Goal: Transaction & Acquisition: Purchase product/service

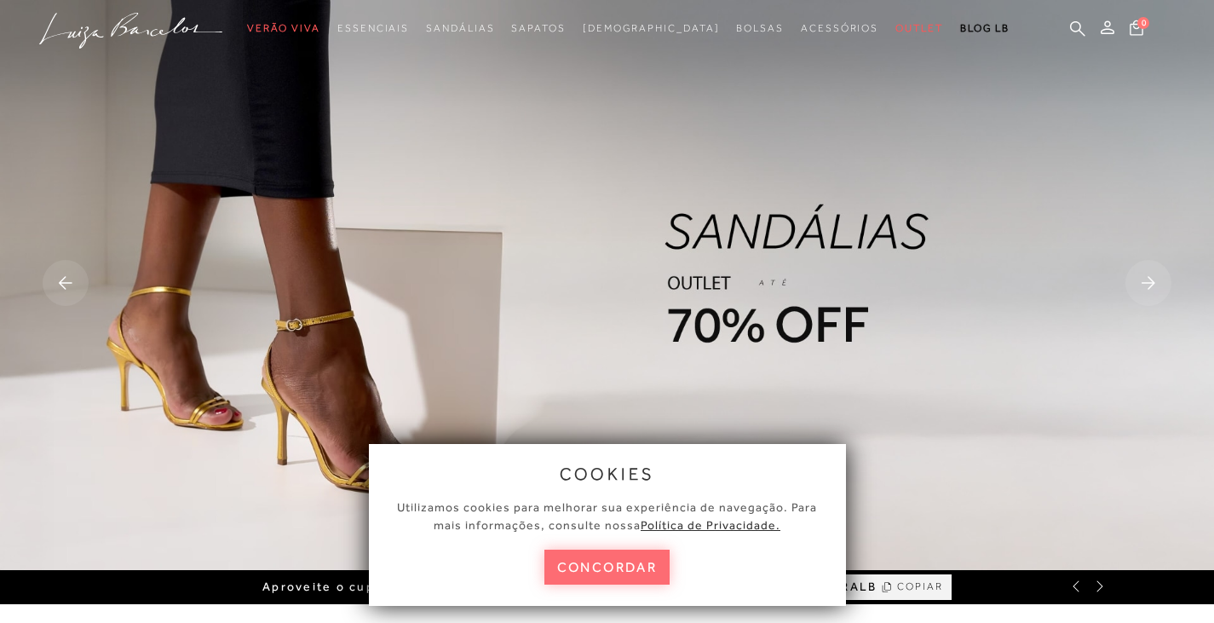
click at [618, 565] on button "concordar" at bounding box center [607, 567] width 126 height 35
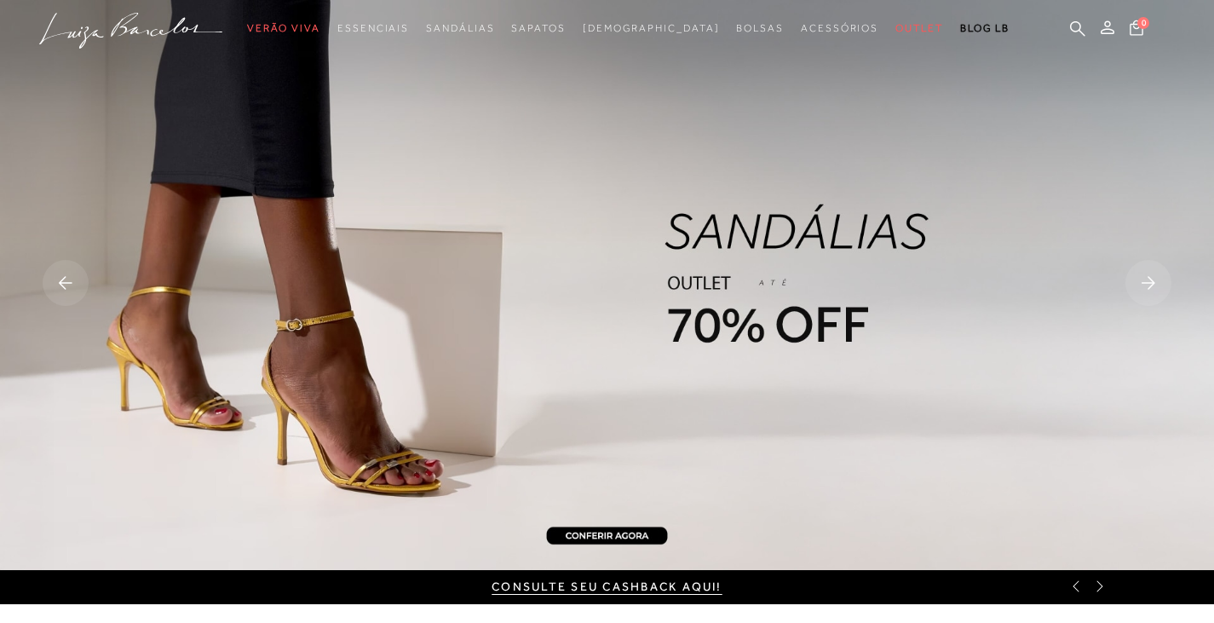
click at [766, 327] on img at bounding box center [607, 285] width 1214 height 570
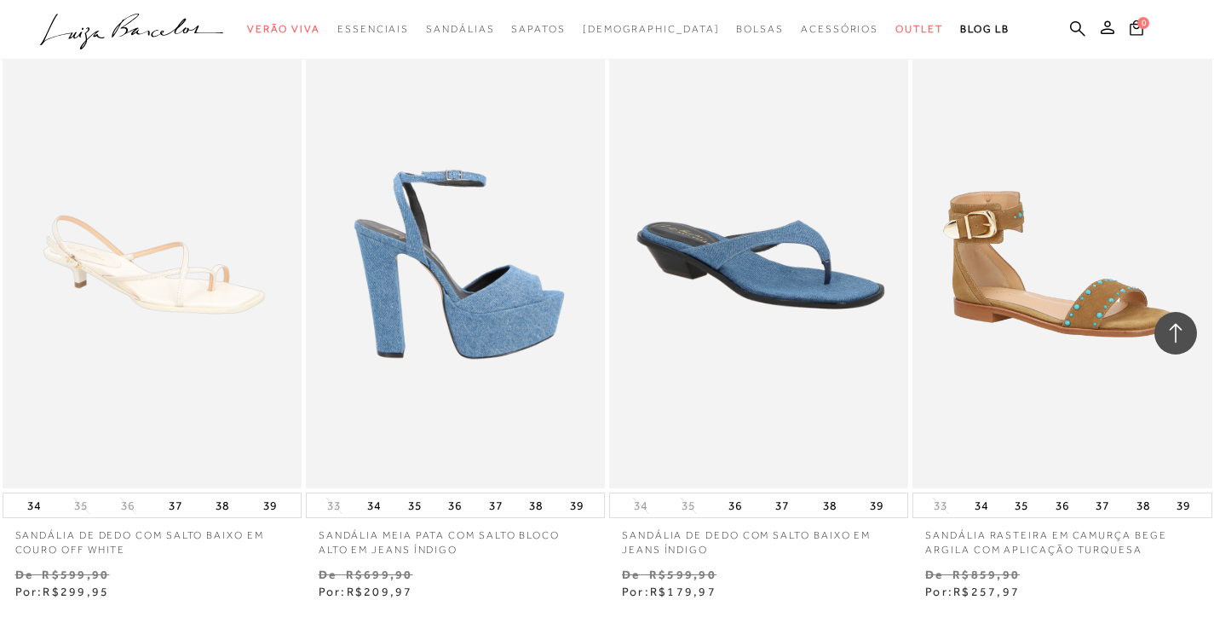
scroll to position [3408, 0]
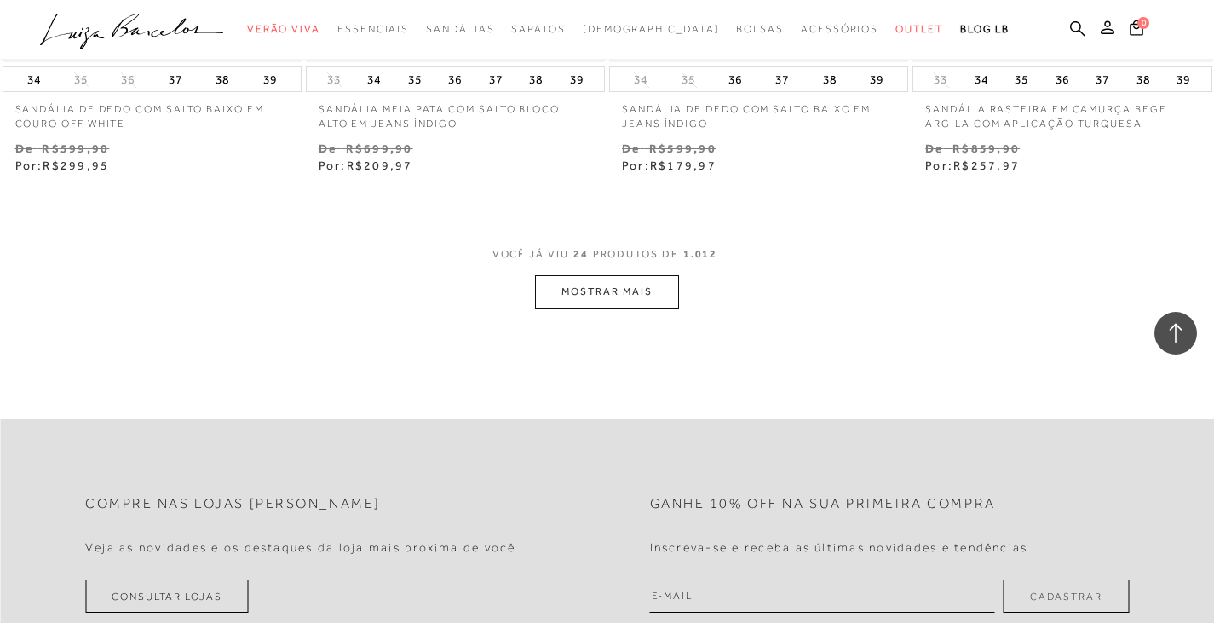
click at [567, 296] on button "MOSTRAR MAIS" at bounding box center [606, 291] width 143 height 33
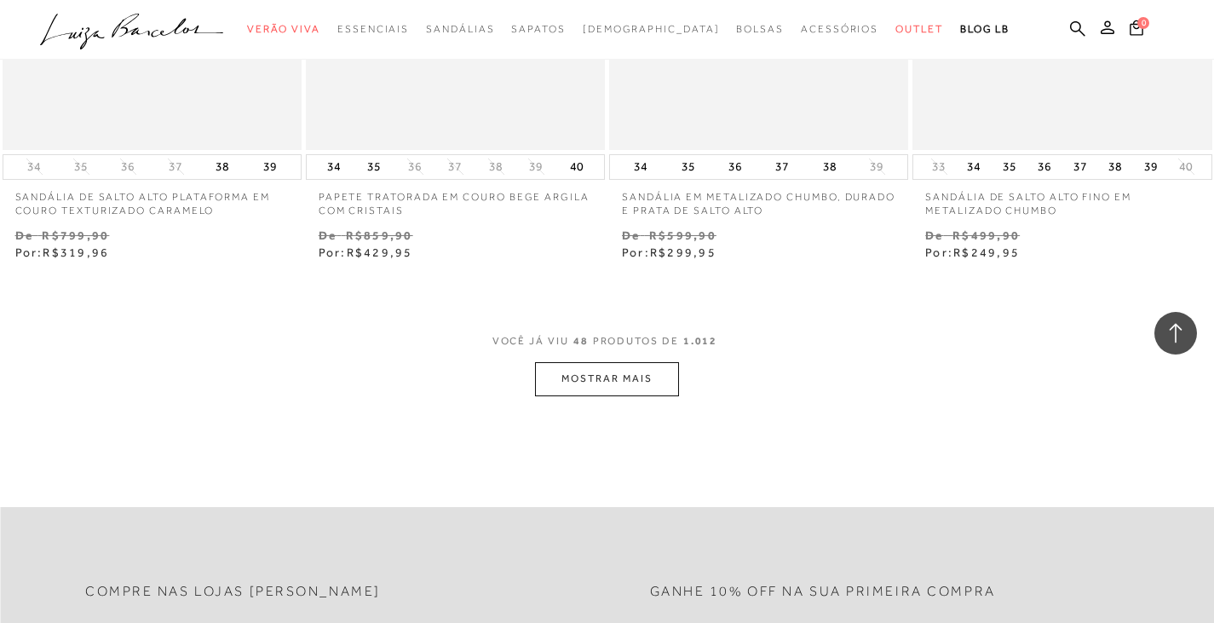
scroll to position [6901, 0]
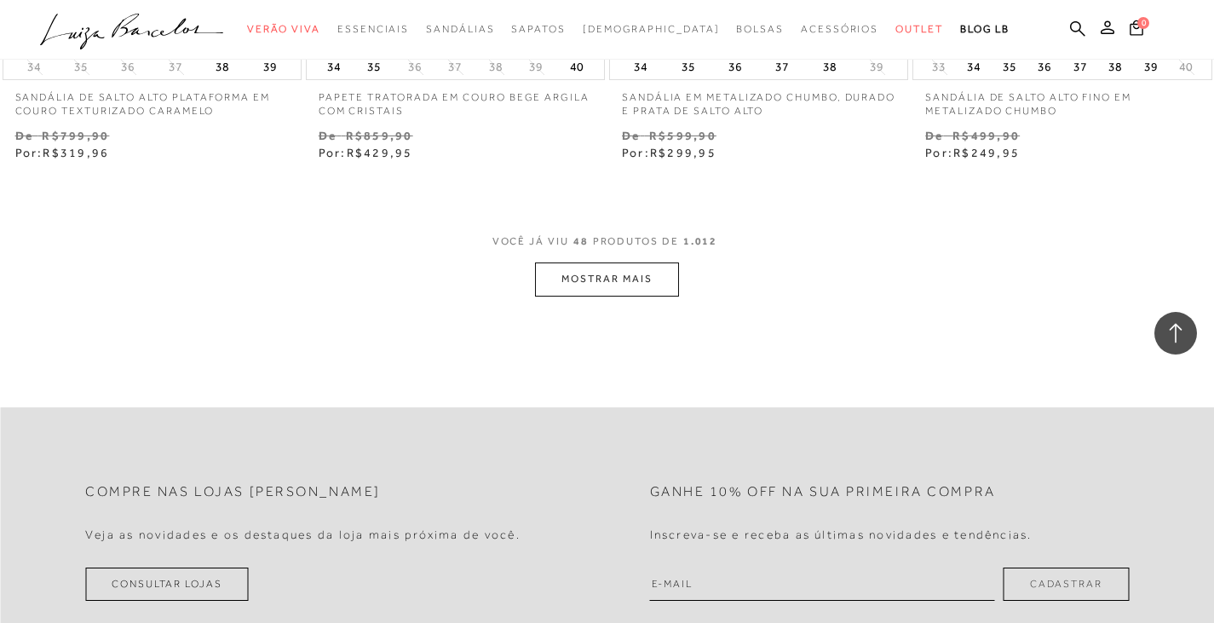
click at [661, 296] on button "MOSTRAR MAIS" at bounding box center [606, 278] width 143 height 33
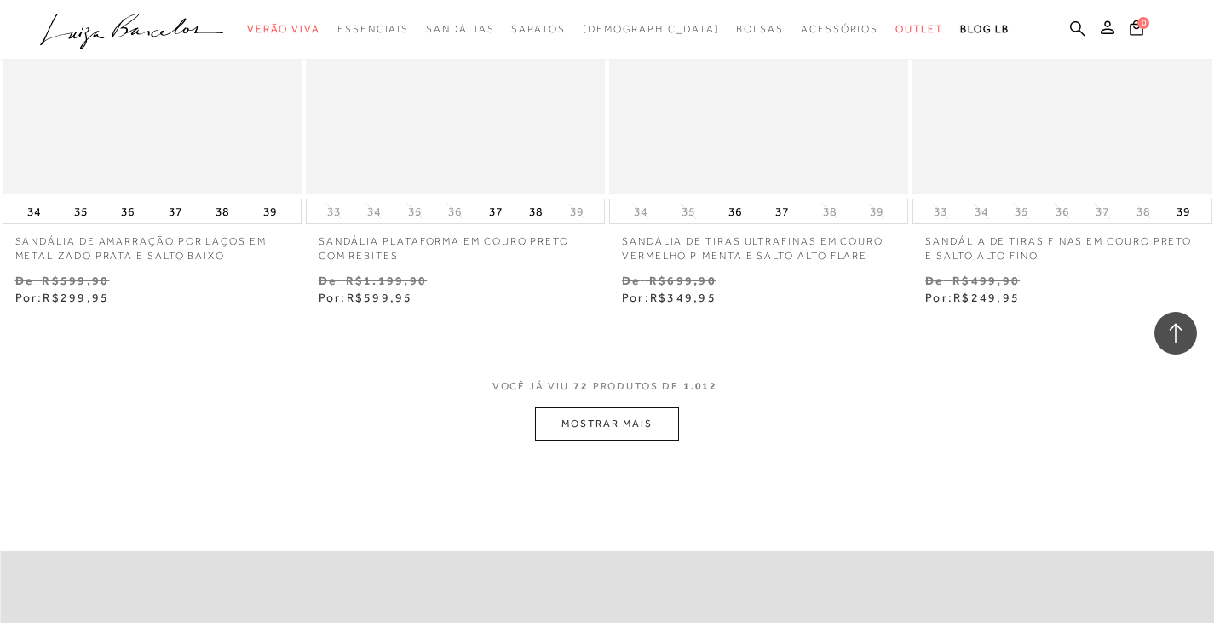
scroll to position [10224, 0]
click at [674, 439] on button "MOSTRAR MAIS" at bounding box center [606, 422] width 143 height 33
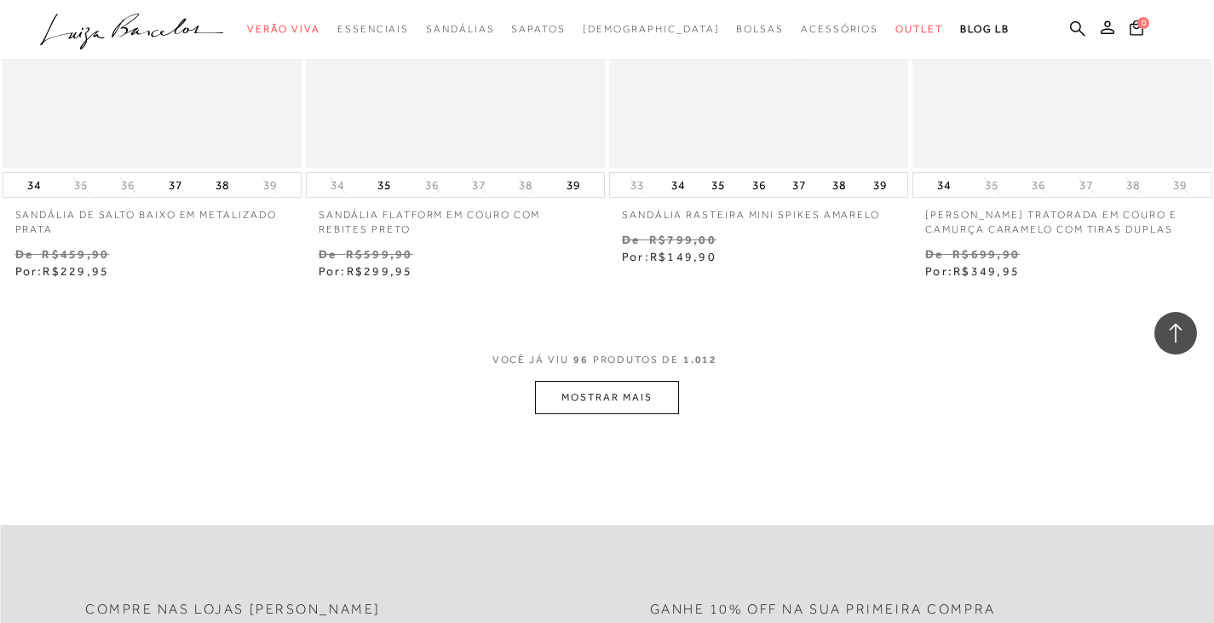
scroll to position [13717, 0]
click at [558, 398] on button "MOSTRAR MAIS" at bounding box center [606, 395] width 143 height 33
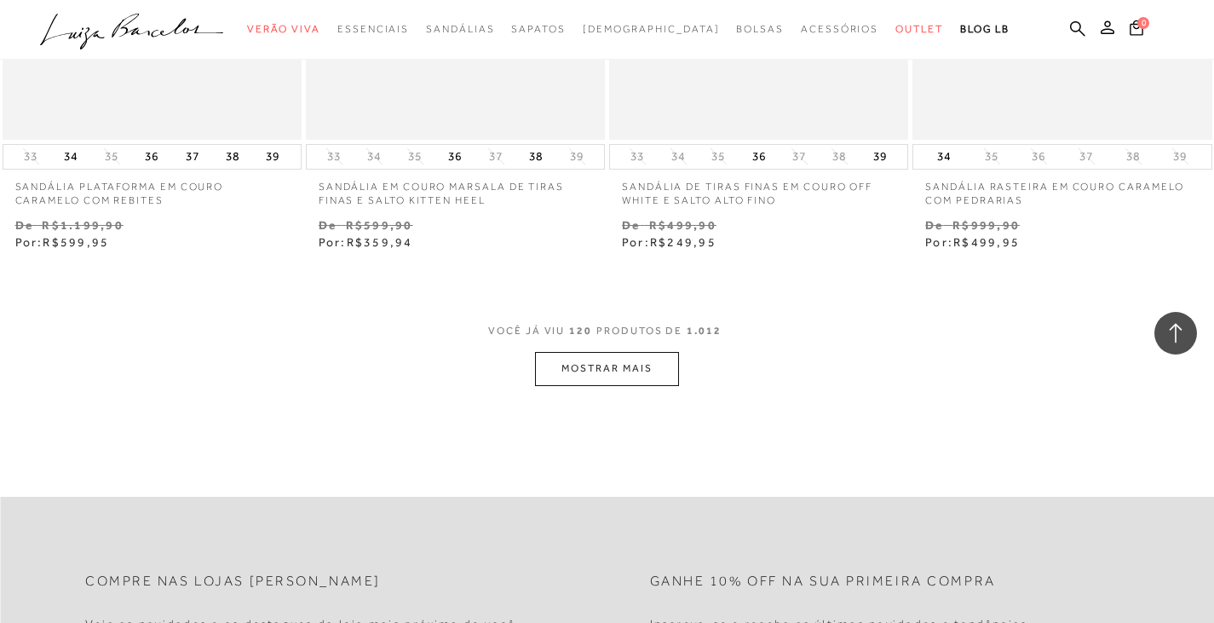
scroll to position [17380, 0]
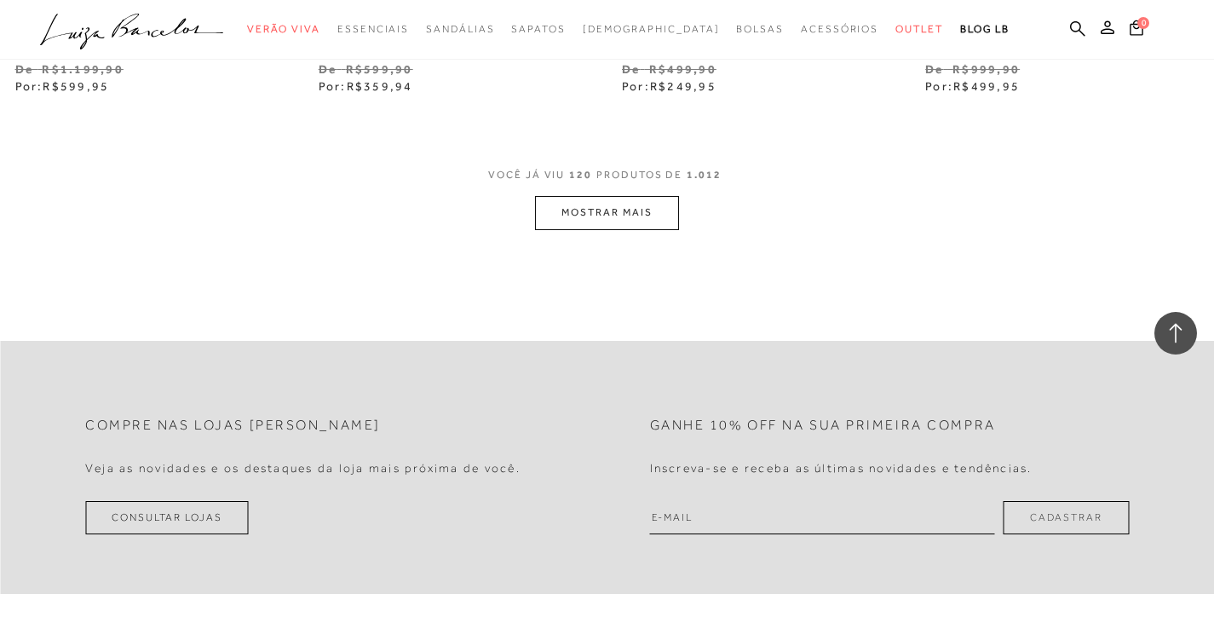
click at [672, 229] on button "MOSTRAR MAIS" at bounding box center [606, 212] width 143 height 33
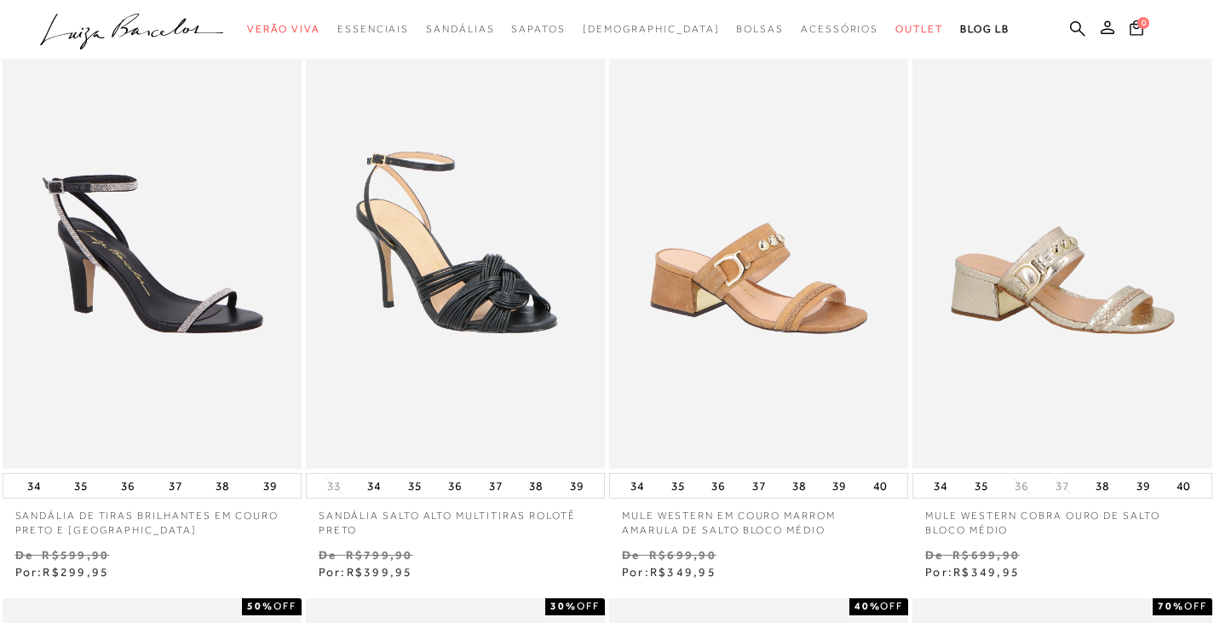
scroll to position [0, 0]
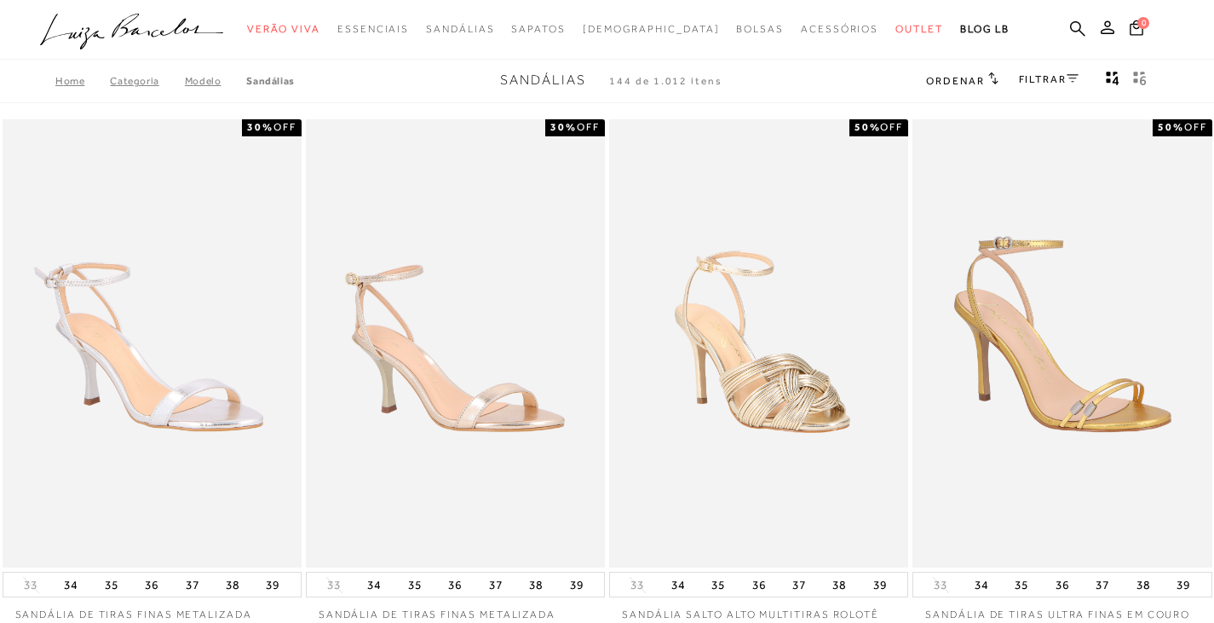
click at [1058, 82] on link "FILTRAR" at bounding box center [1049, 79] width 60 height 12
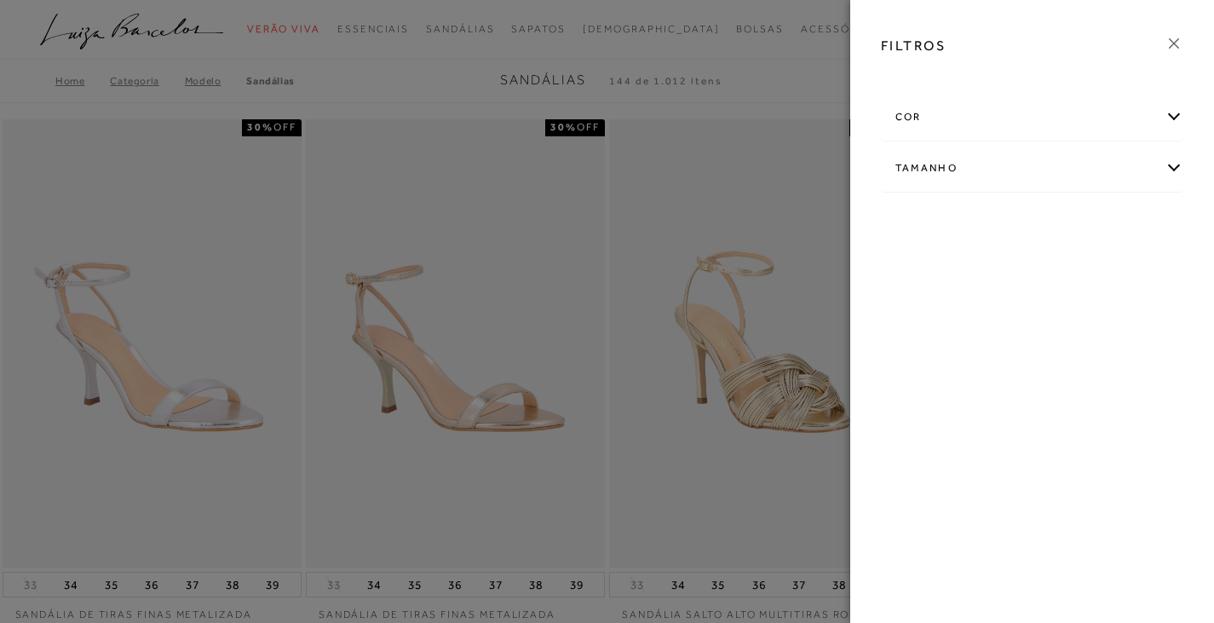
click at [1033, 147] on div "Tamanho" at bounding box center [1033, 168] width 302 height 45
click at [965, 316] on span "35" at bounding box center [956, 313] width 25 height 13
click at [957, 316] on input "35" at bounding box center [948, 316] width 17 height 17
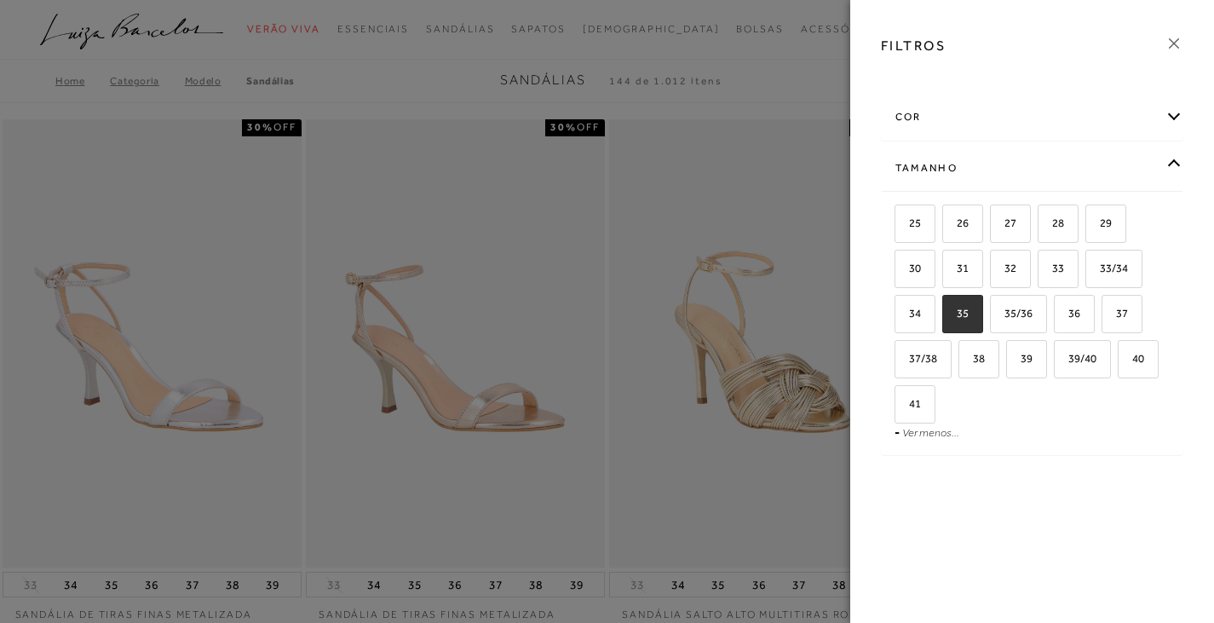
checkbox input "true"
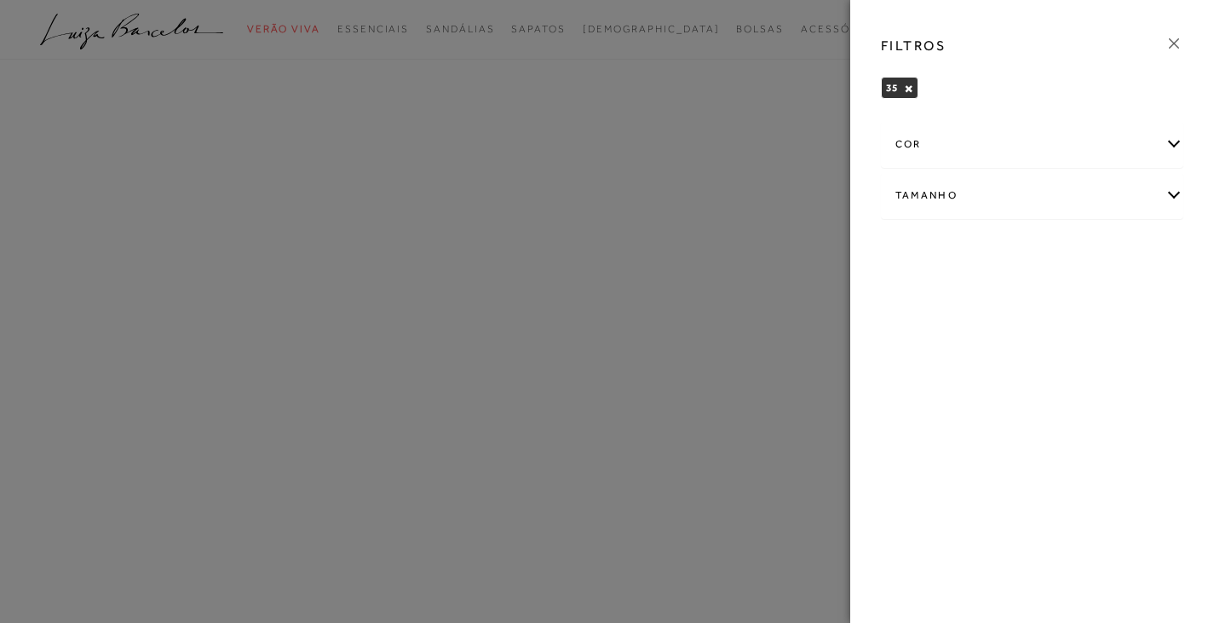
click at [987, 196] on div "Tamanho" at bounding box center [1033, 195] width 302 height 45
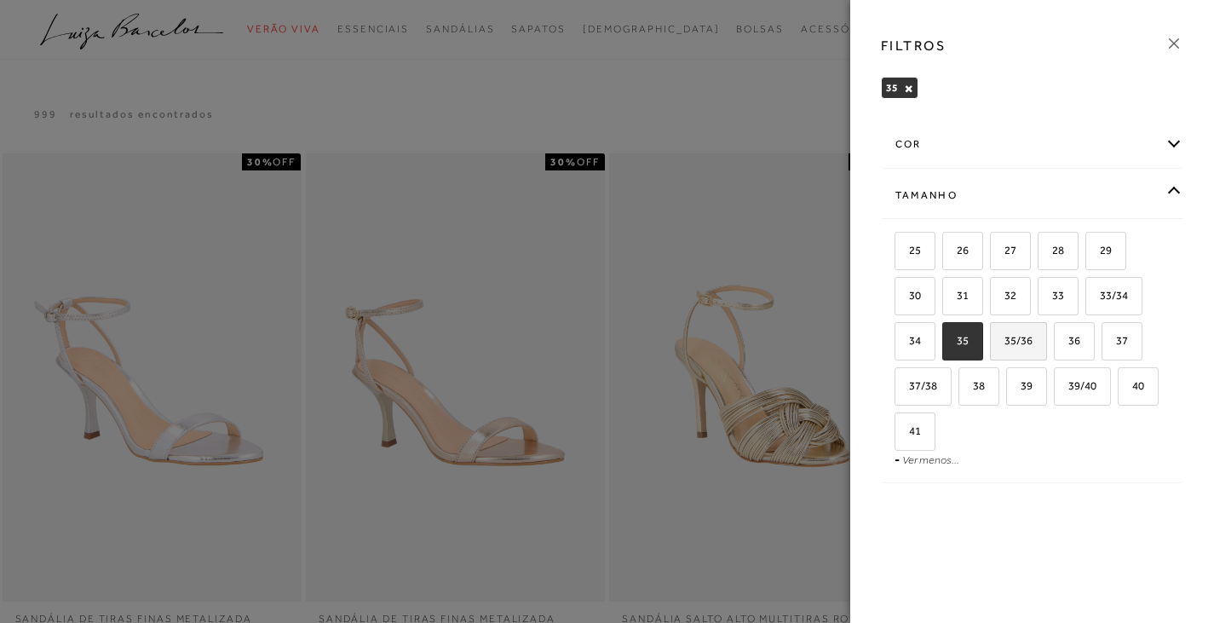
click at [1026, 336] on span "35/36" at bounding box center [1012, 340] width 41 height 13
click at [1004, 336] on input "35/36" at bounding box center [995, 343] width 17 height 17
checkbox input "true"
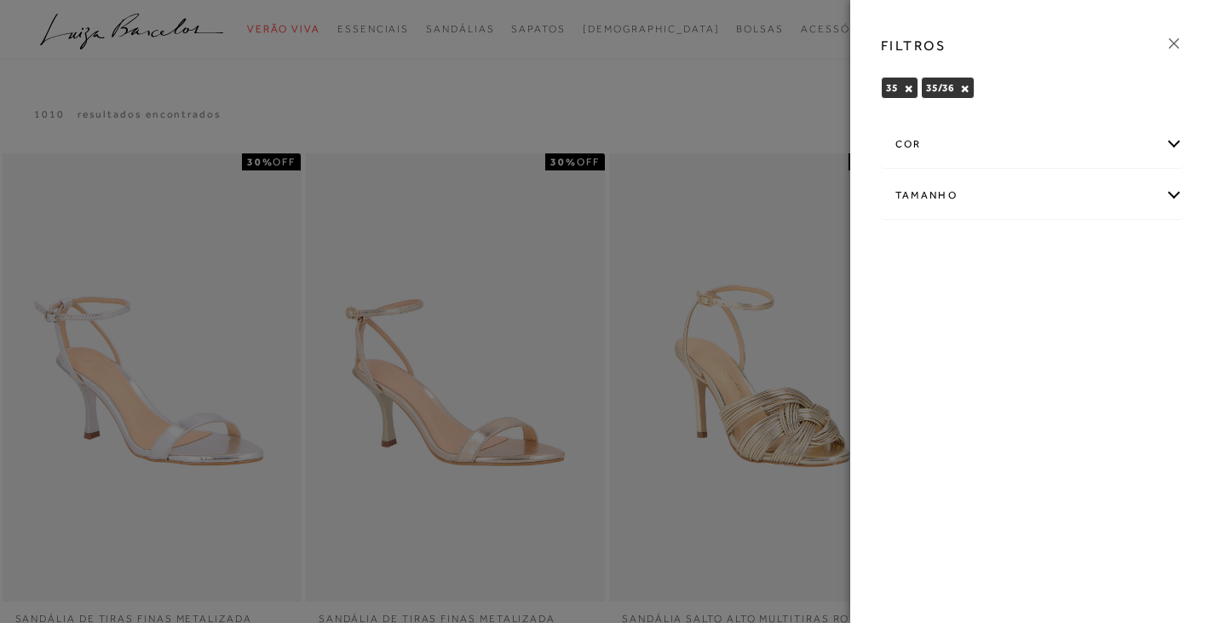
click at [1079, 342] on div "FILTROS 35 × 35/36 × Limpar todos os refinamentos cor AZUL" at bounding box center [1032, 311] width 365 height 623
click at [1072, 176] on div "Tamanho" at bounding box center [1033, 195] width 302 height 45
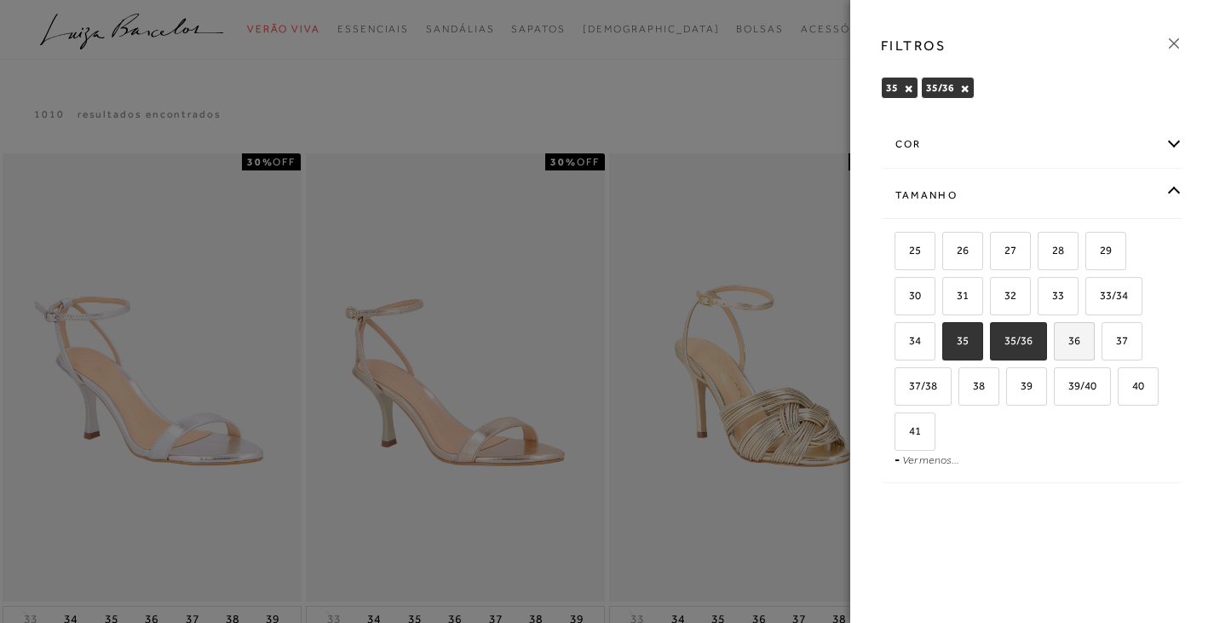
click at [1075, 335] on span "36" at bounding box center [1068, 340] width 25 height 13
click at [1068, 335] on input "36" at bounding box center [1059, 343] width 17 height 17
checkbox input "true"
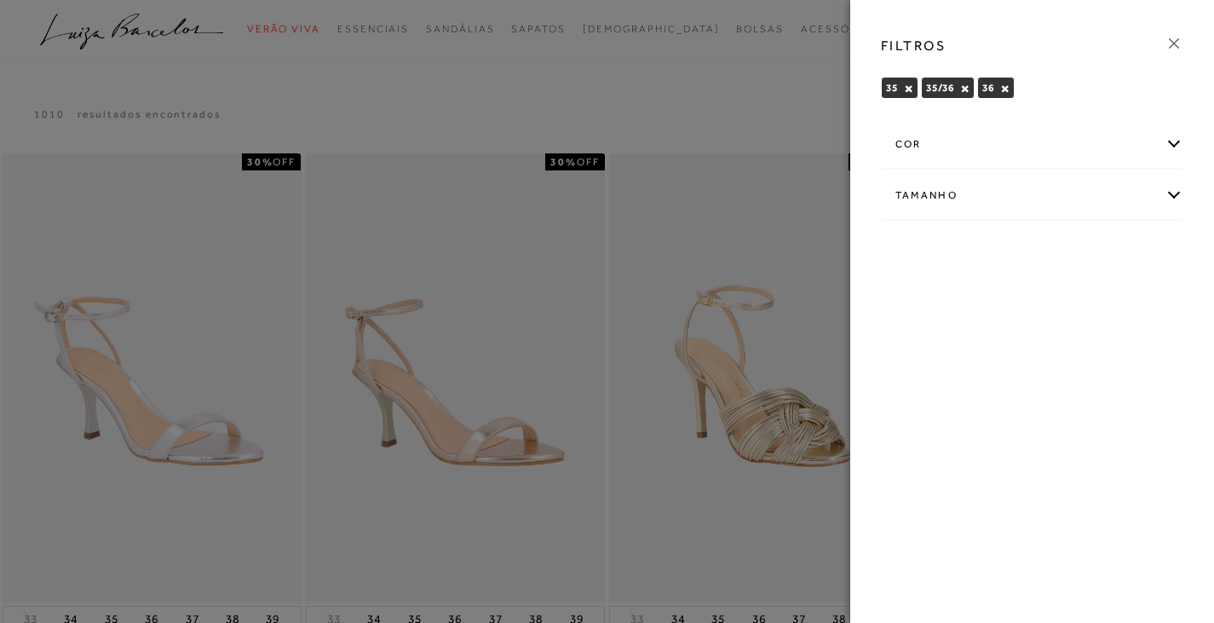
click at [1176, 39] on icon at bounding box center [1174, 43] width 19 height 19
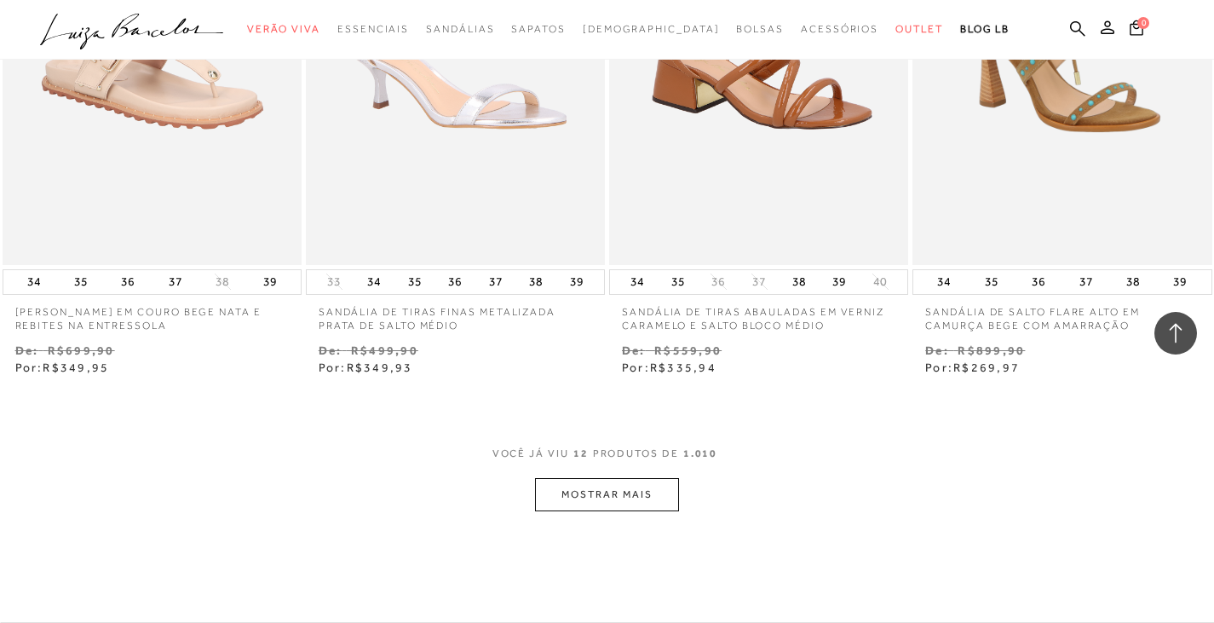
scroll to position [1620, 0]
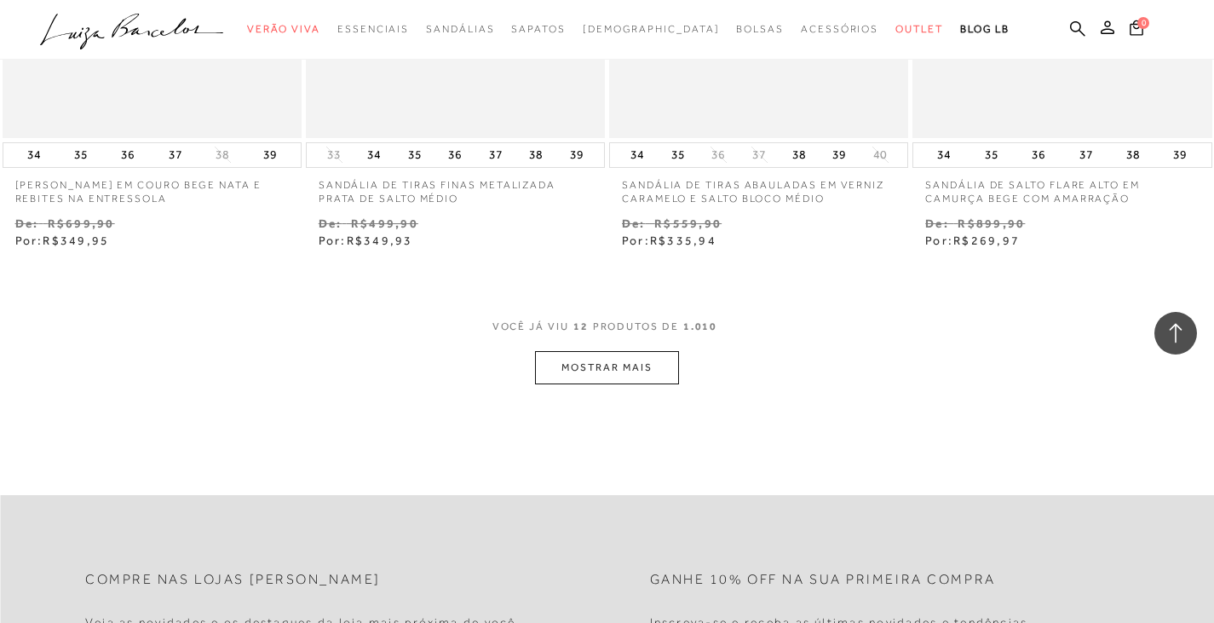
click at [649, 363] on button "MOSTRAR MAIS" at bounding box center [606, 367] width 143 height 33
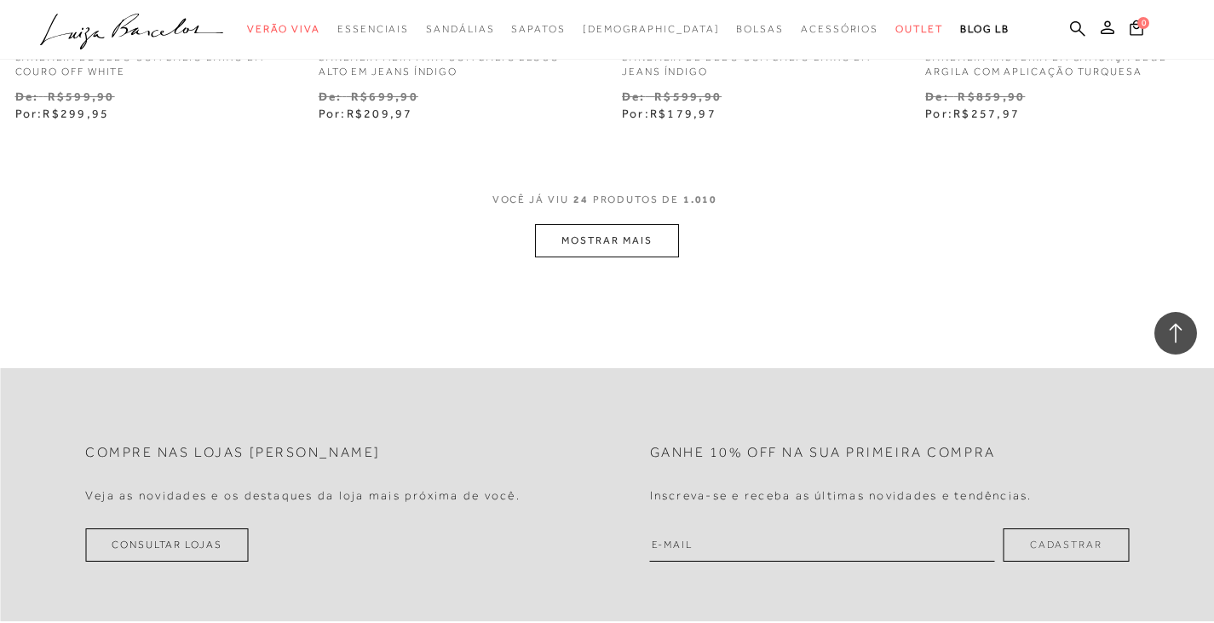
scroll to position [3494, 0]
click at [652, 230] on button "MOSTRAR MAIS" at bounding box center [606, 240] width 143 height 33
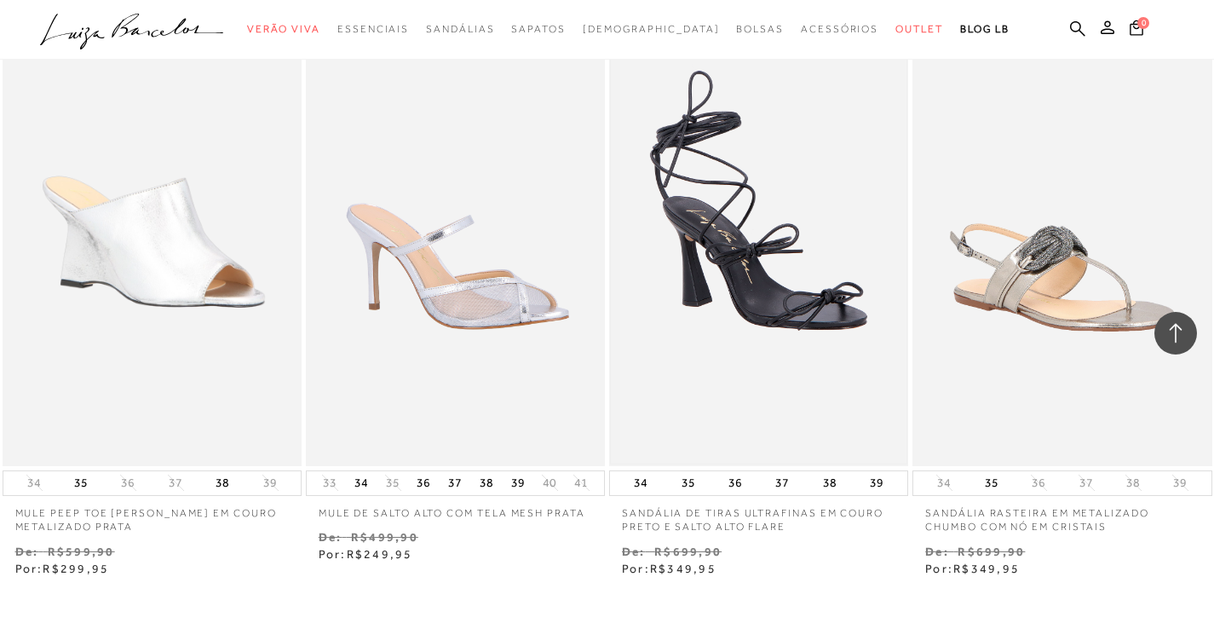
scroll to position [5113, 0]
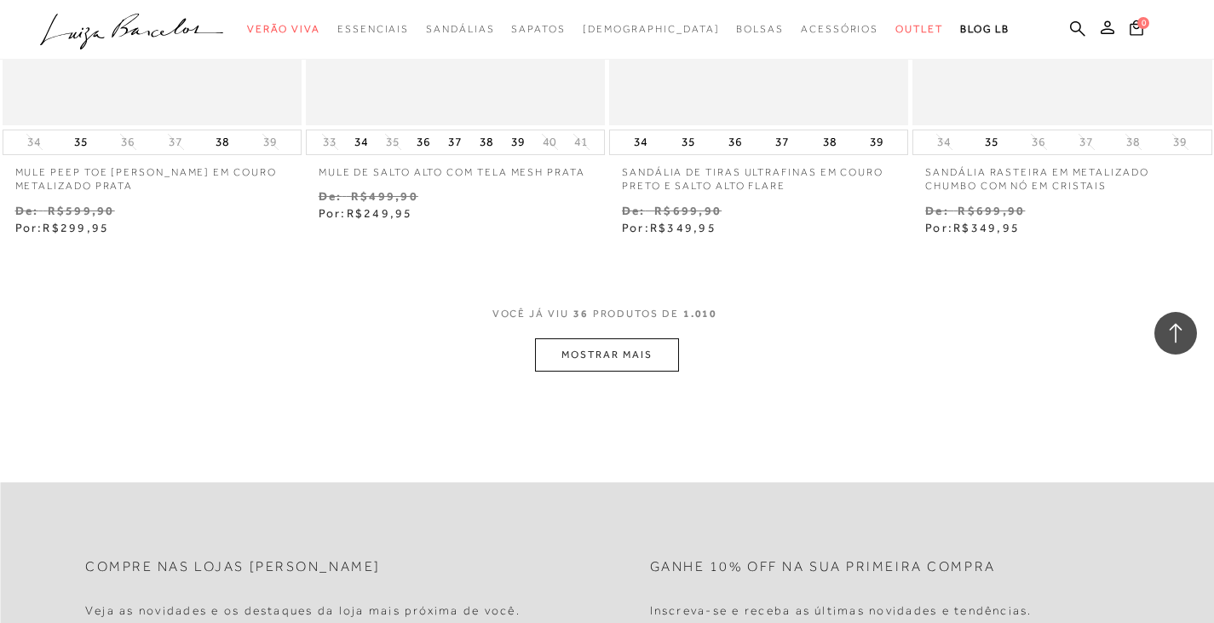
click at [592, 369] on button "MOSTRAR MAIS" at bounding box center [606, 354] width 143 height 33
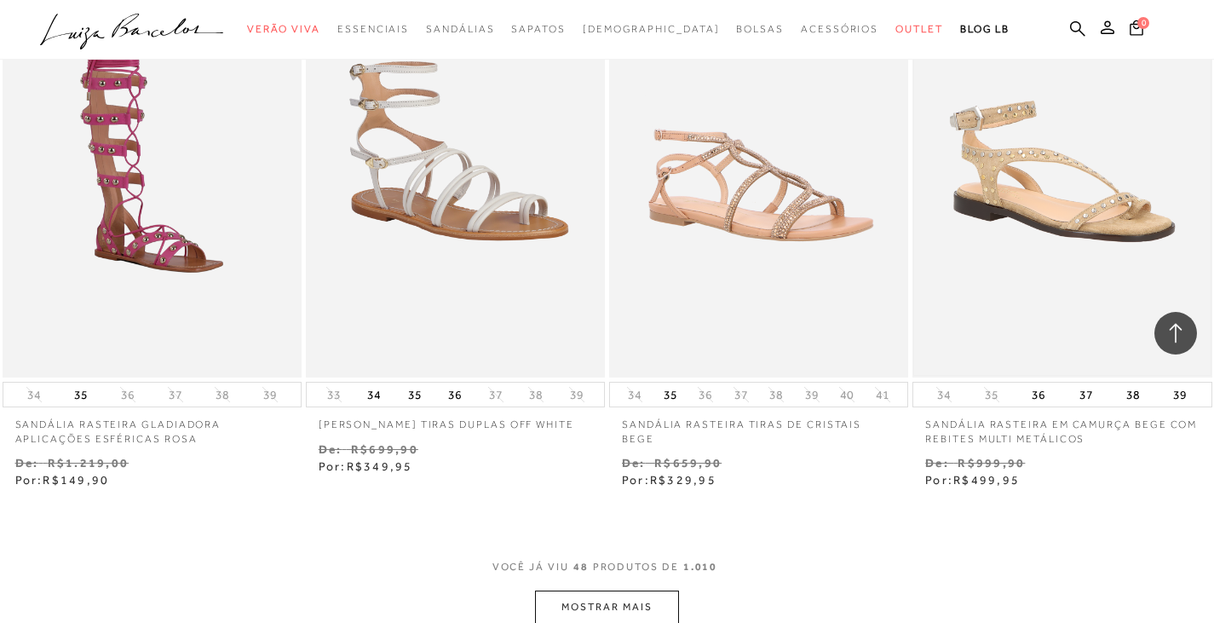
scroll to position [6817, 0]
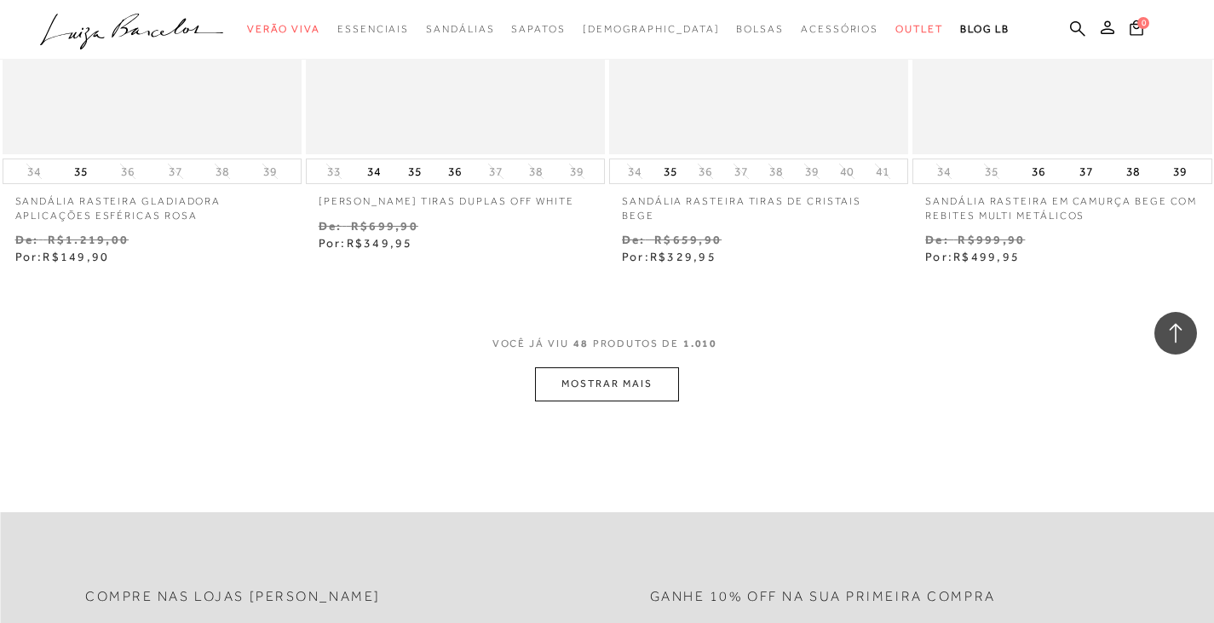
click at [586, 389] on button "MOSTRAR MAIS" at bounding box center [606, 383] width 143 height 33
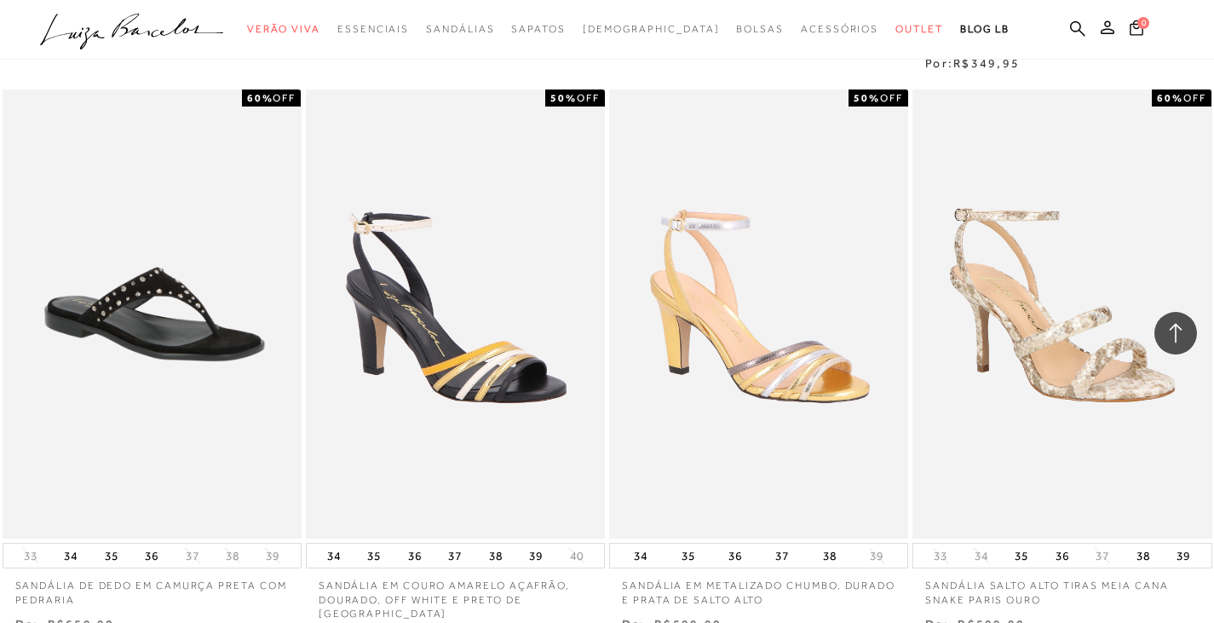
scroll to position [8606, 0]
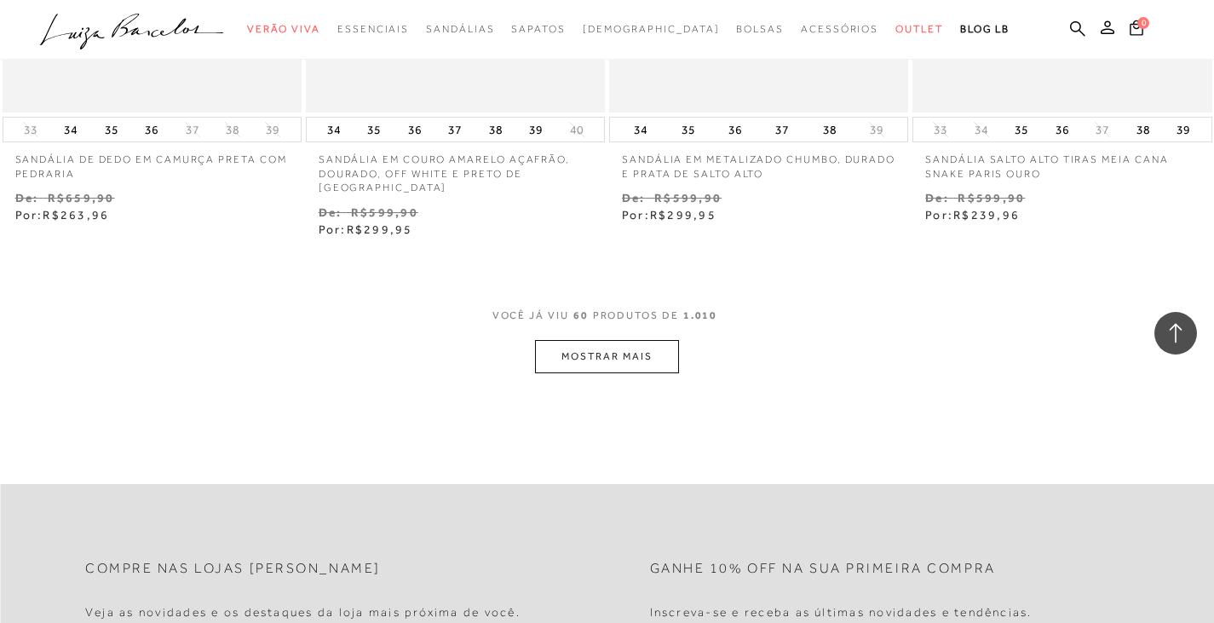
click at [616, 341] on button "MOSTRAR MAIS" at bounding box center [606, 356] width 143 height 33
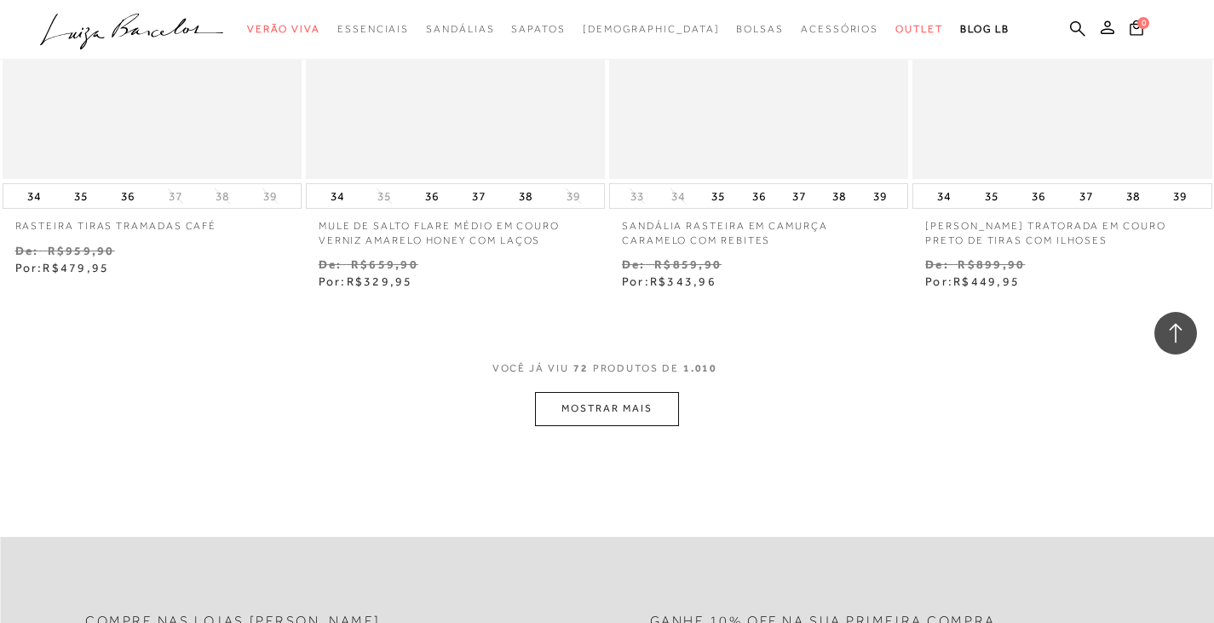
scroll to position [10310, 0]
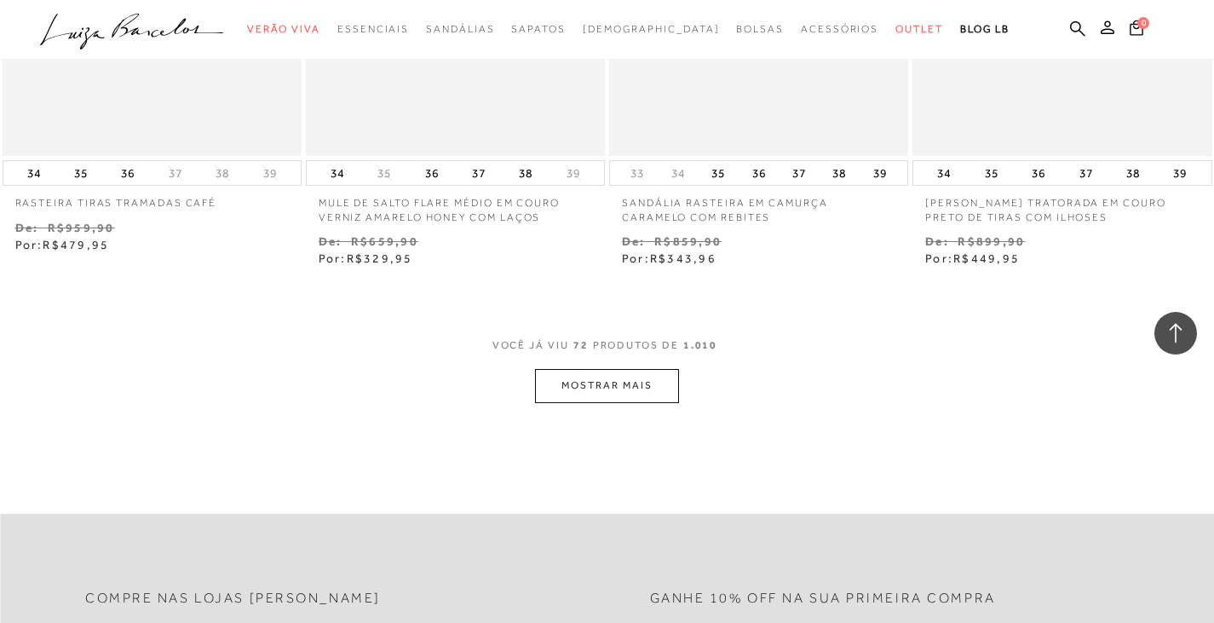
click at [660, 393] on button "MOSTRAR MAIS" at bounding box center [606, 385] width 143 height 33
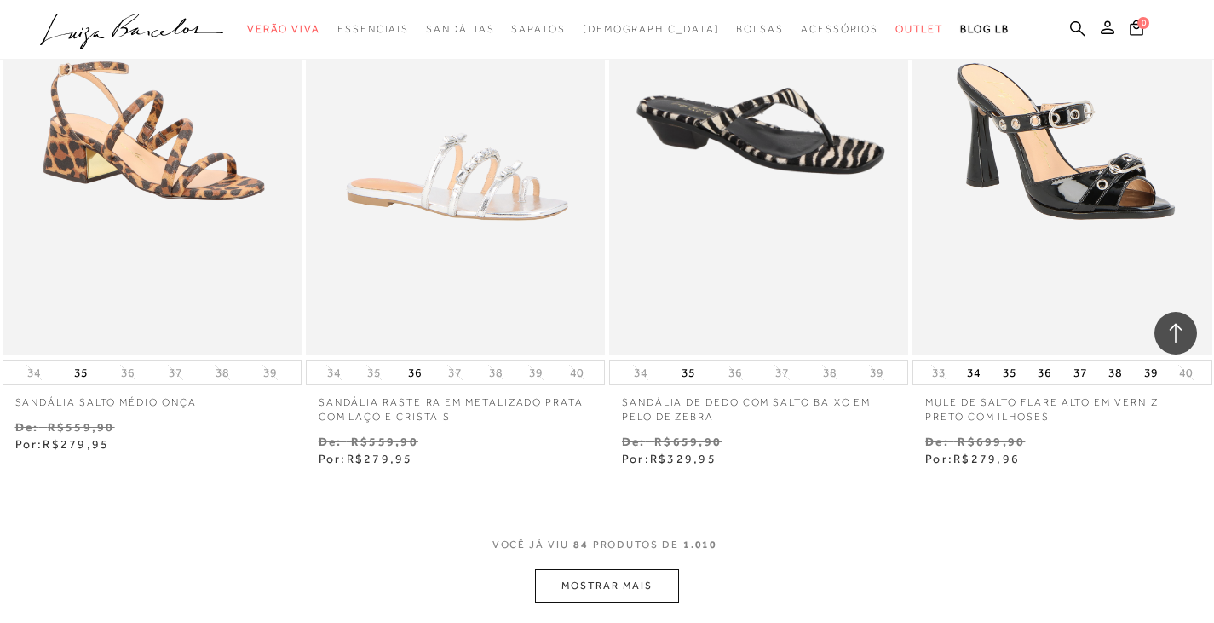
scroll to position [12014, 0]
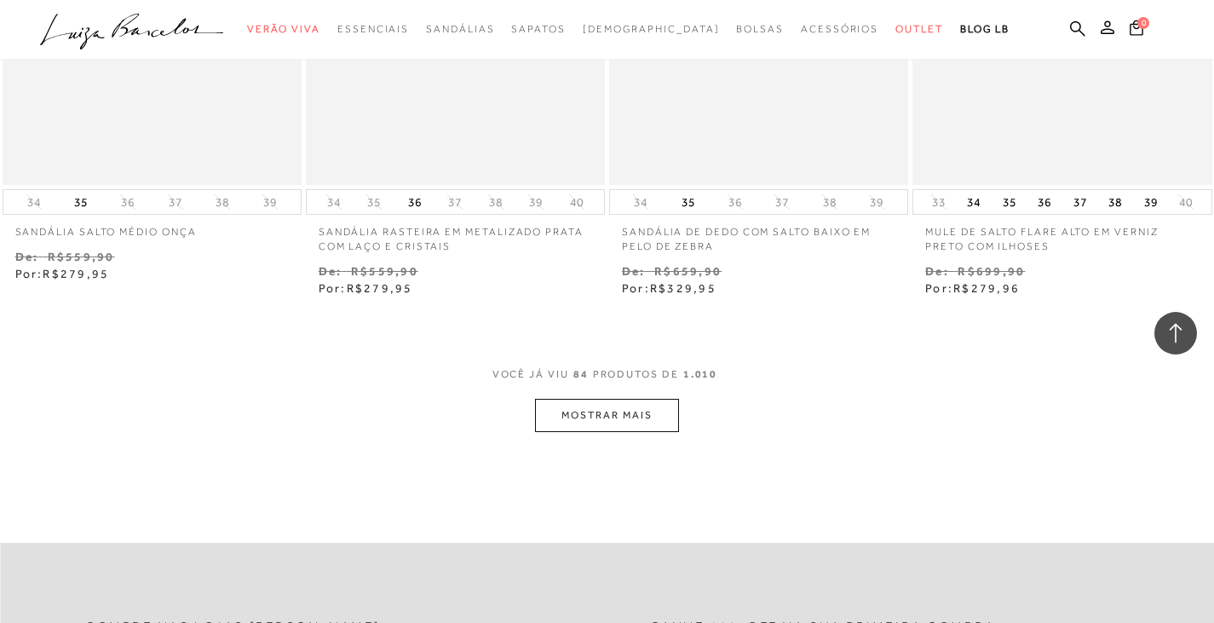
click at [571, 402] on button "MOSTRAR MAIS" at bounding box center [606, 415] width 143 height 33
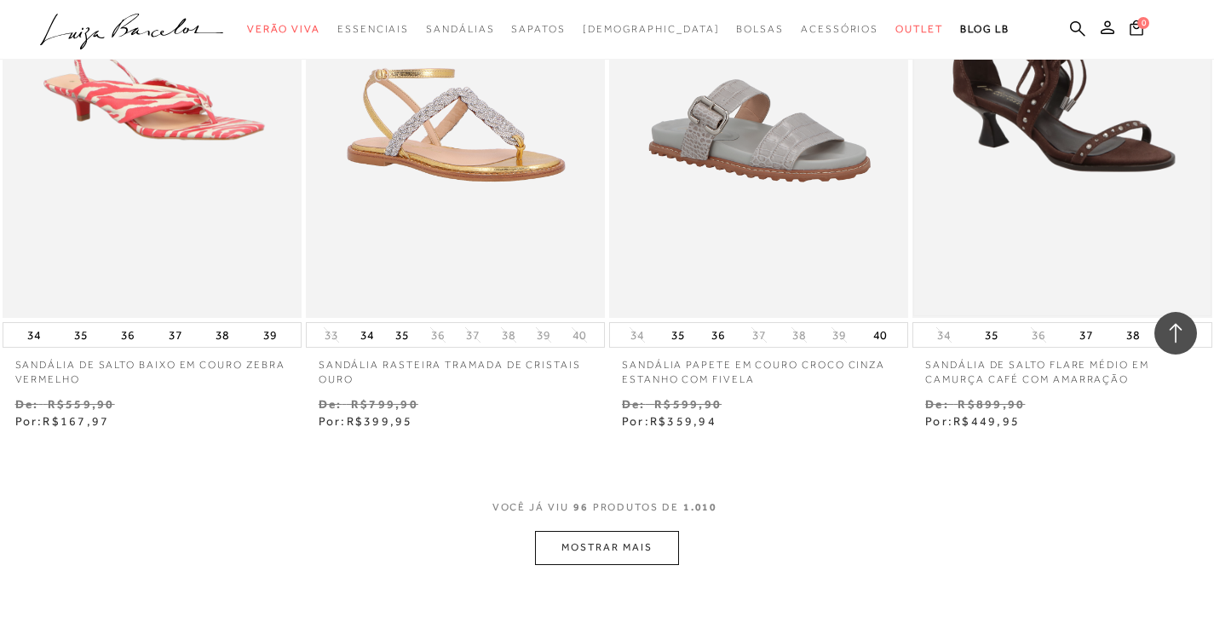
scroll to position [13632, 0]
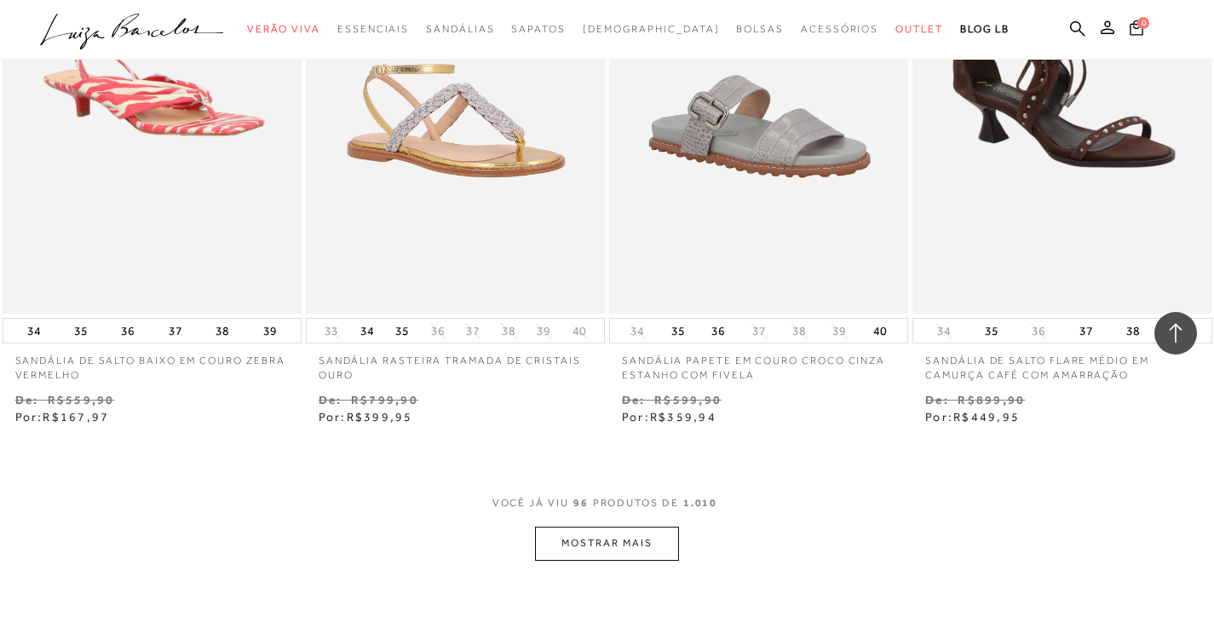
click at [640, 542] on button "MOSTRAR MAIS" at bounding box center [606, 543] width 143 height 33
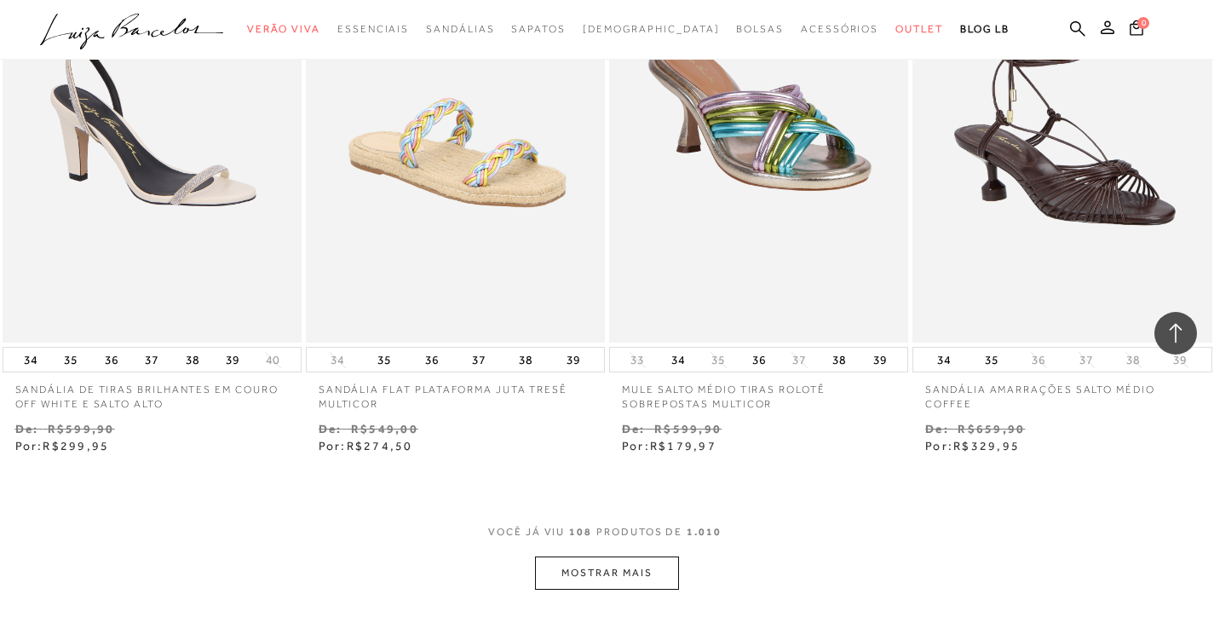
scroll to position [15592, 0]
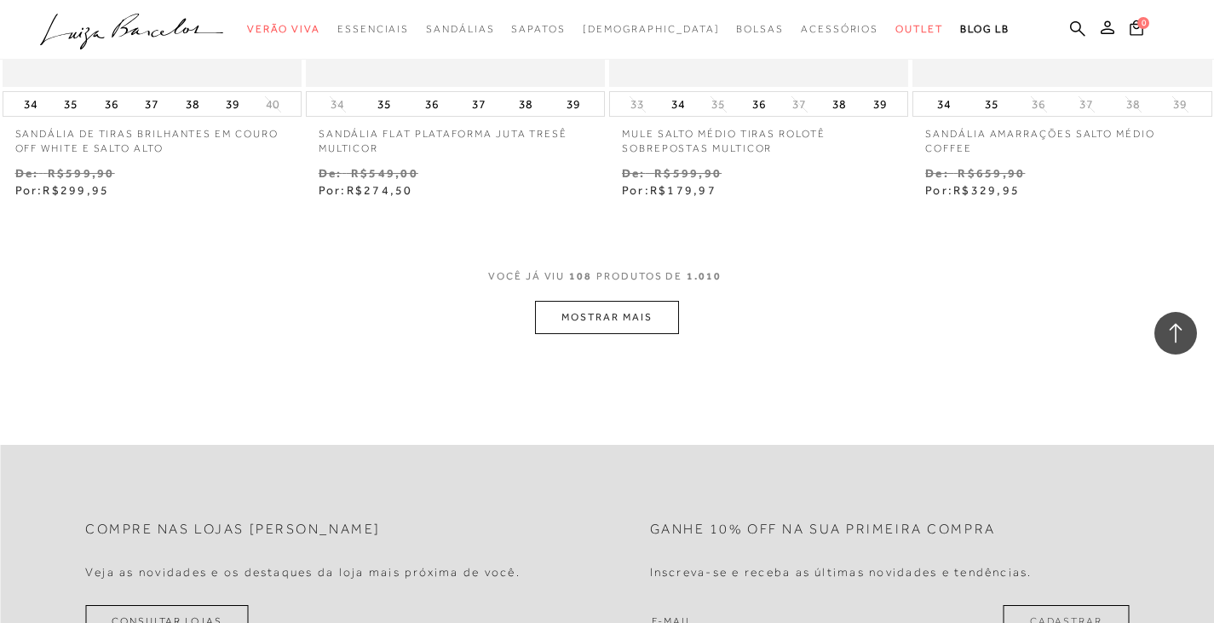
click at [641, 334] on button "MOSTRAR MAIS" at bounding box center [606, 317] width 143 height 33
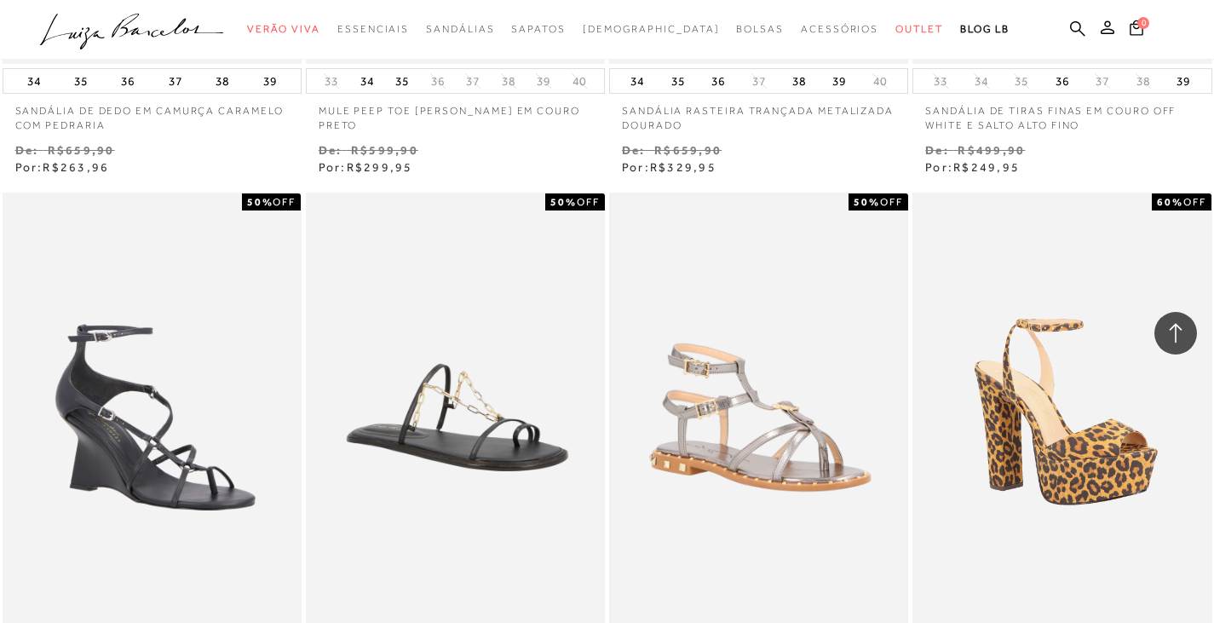
scroll to position [17125, 0]
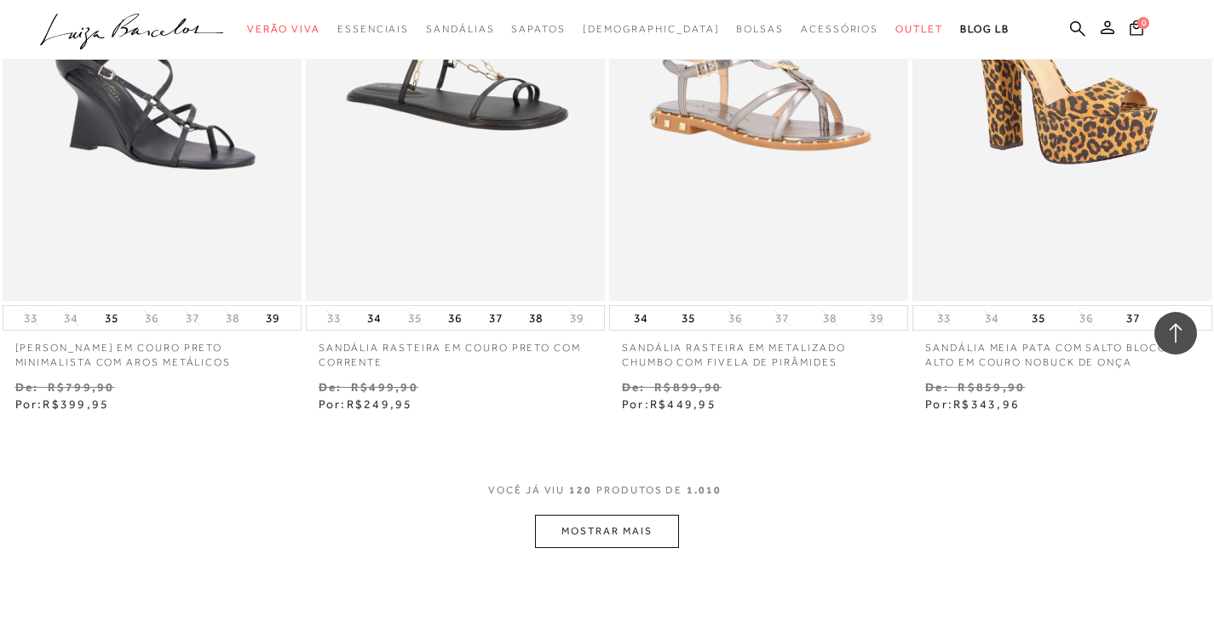
click at [619, 548] on button "MOSTRAR MAIS" at bounding box center [606, 531] width 143 height 33
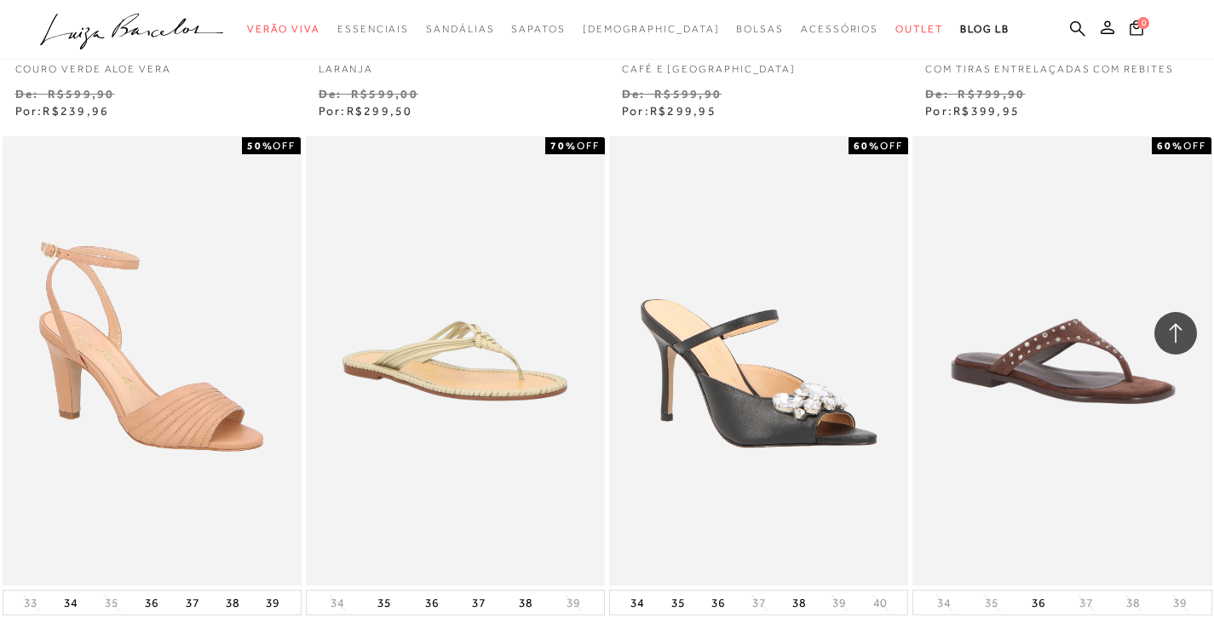
scroll to position [18915, 0]
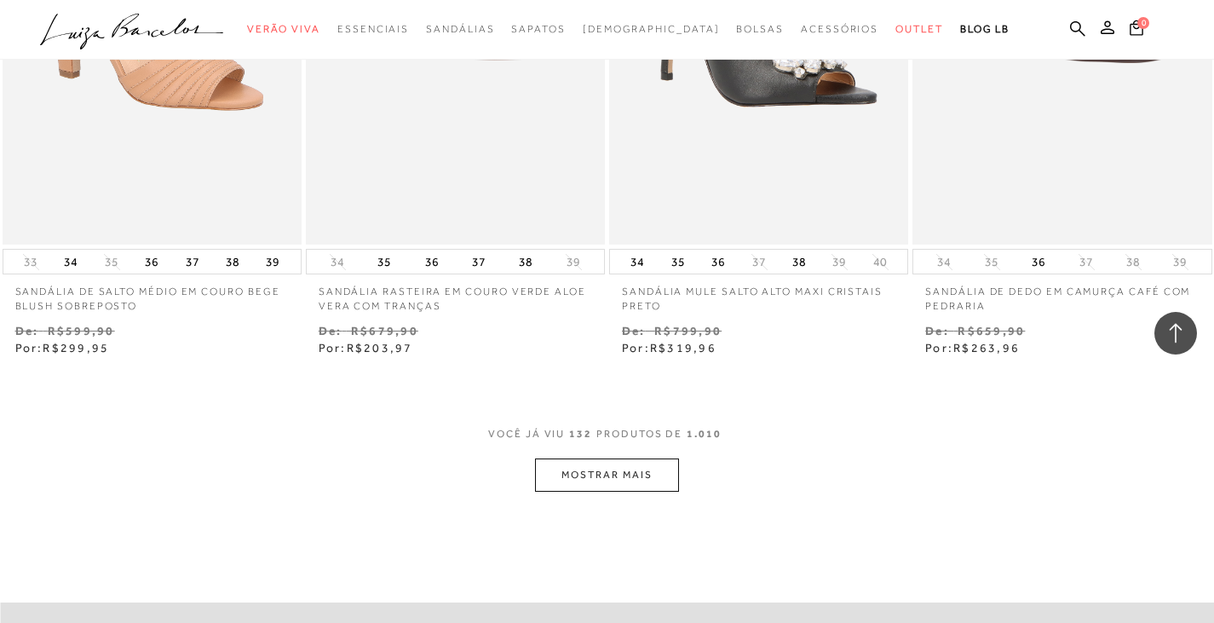
click at [620, 485] on button "MOSTRAR MAIS" at bounding box center [606, 474] width 143 height 33
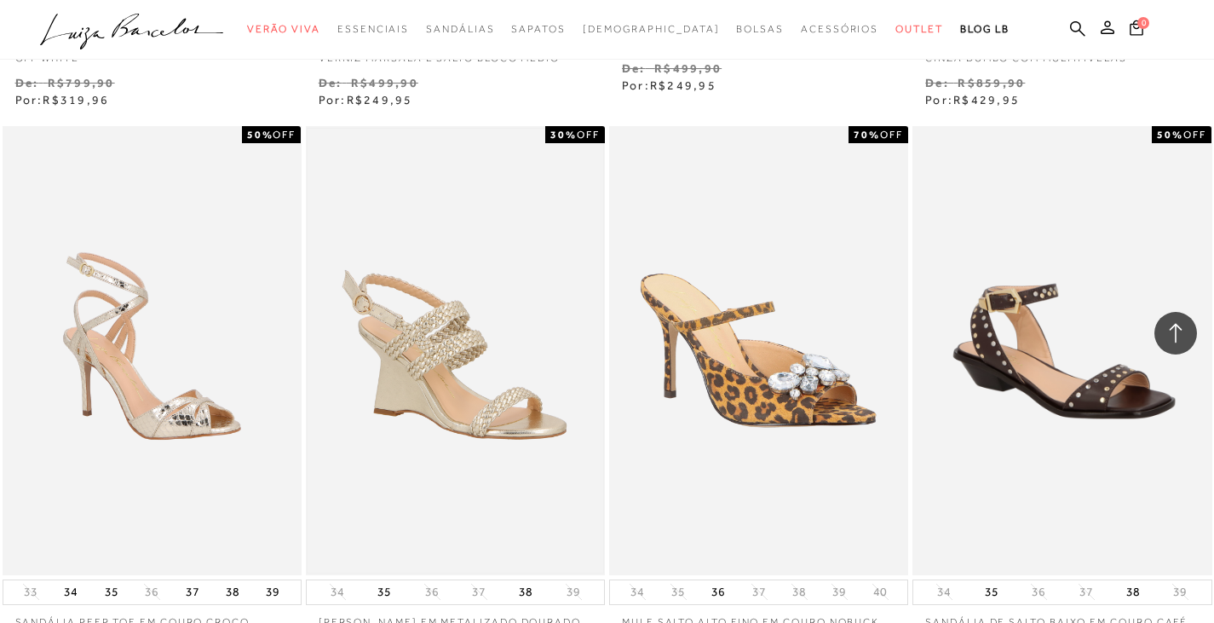
scroll to position [20448, 0]
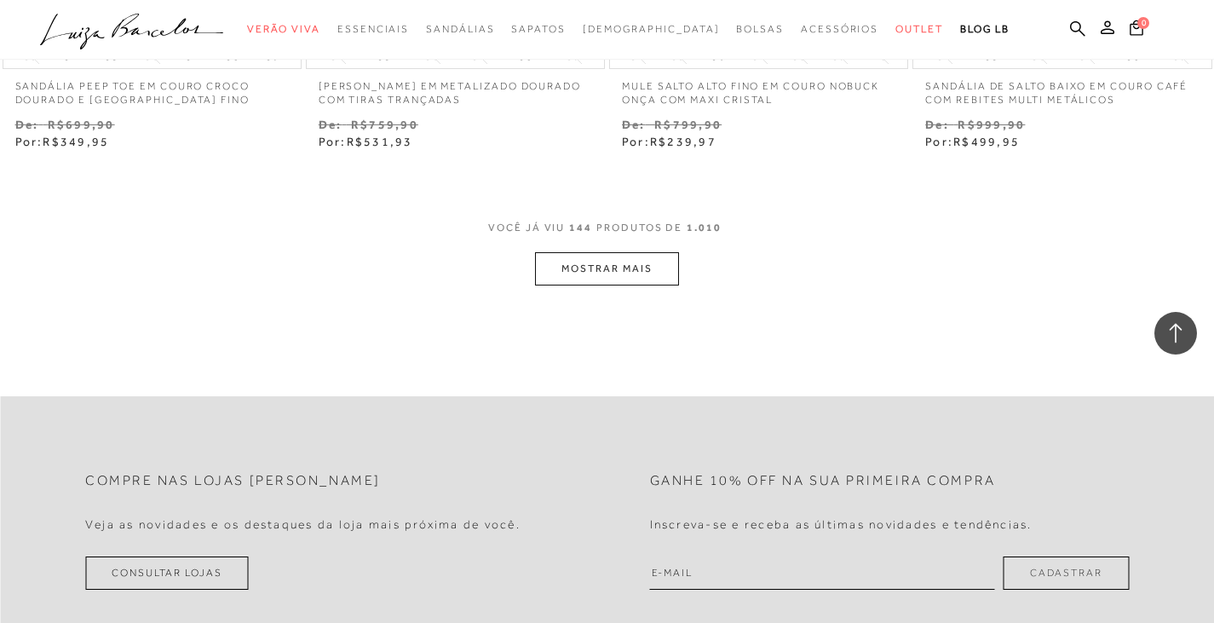
scroll to position [20959, 0]
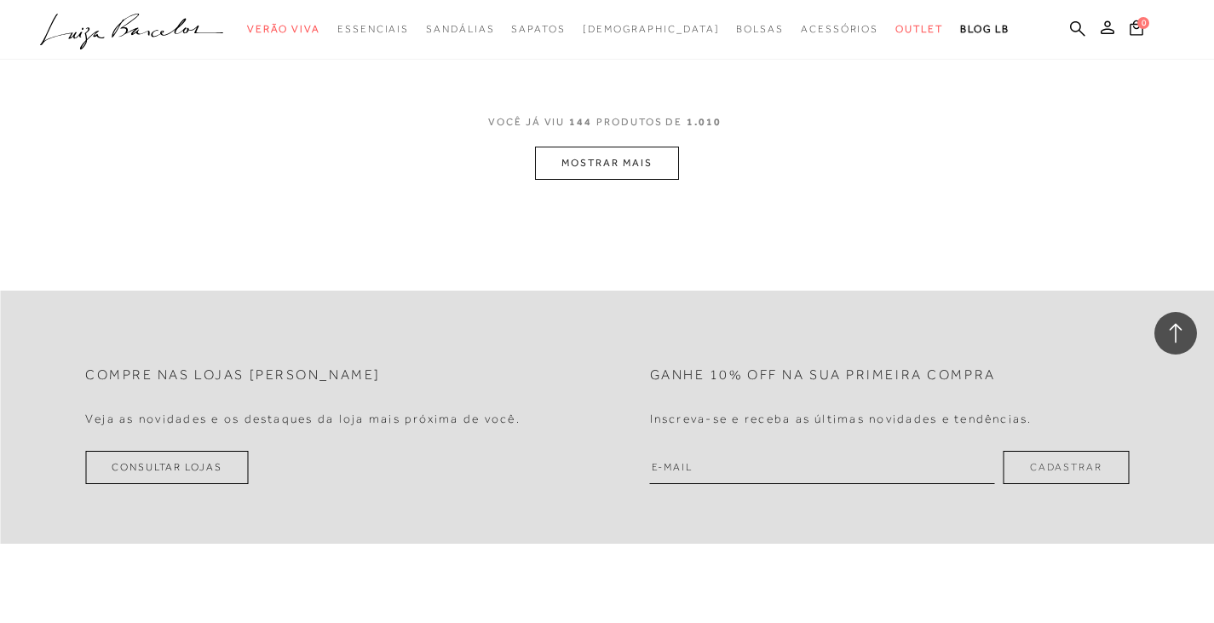
click at [653, 170] on button "MOSTRAR MAIS" at bounding box center [606, 163] width 143 height 33
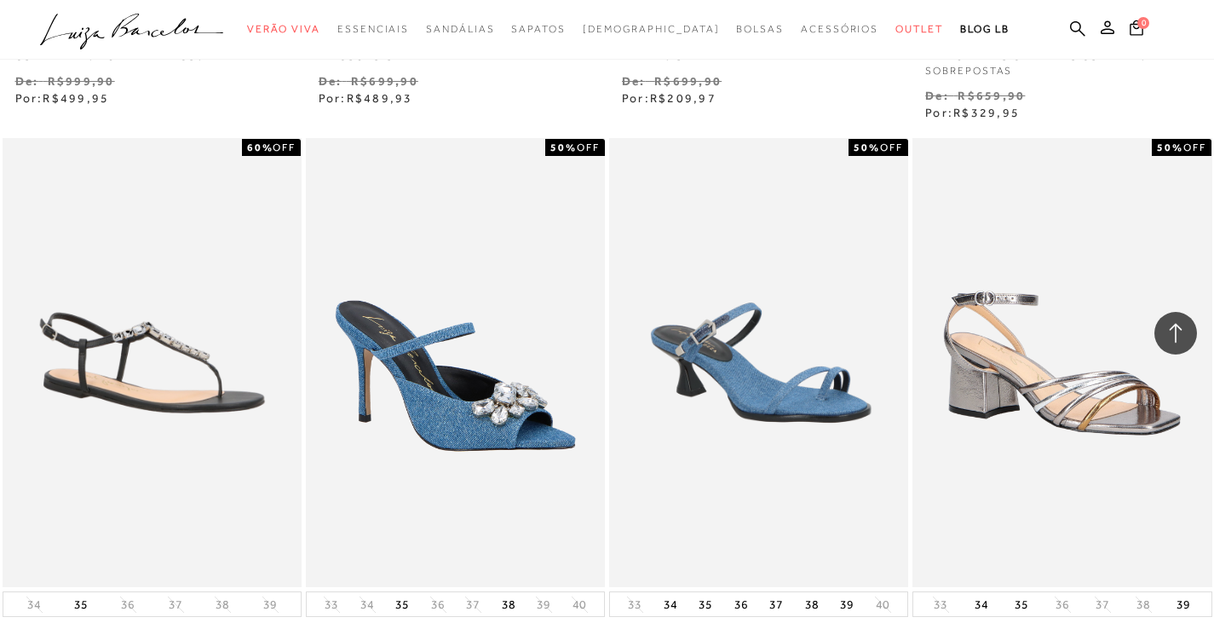
scroll to position [22408, 0]
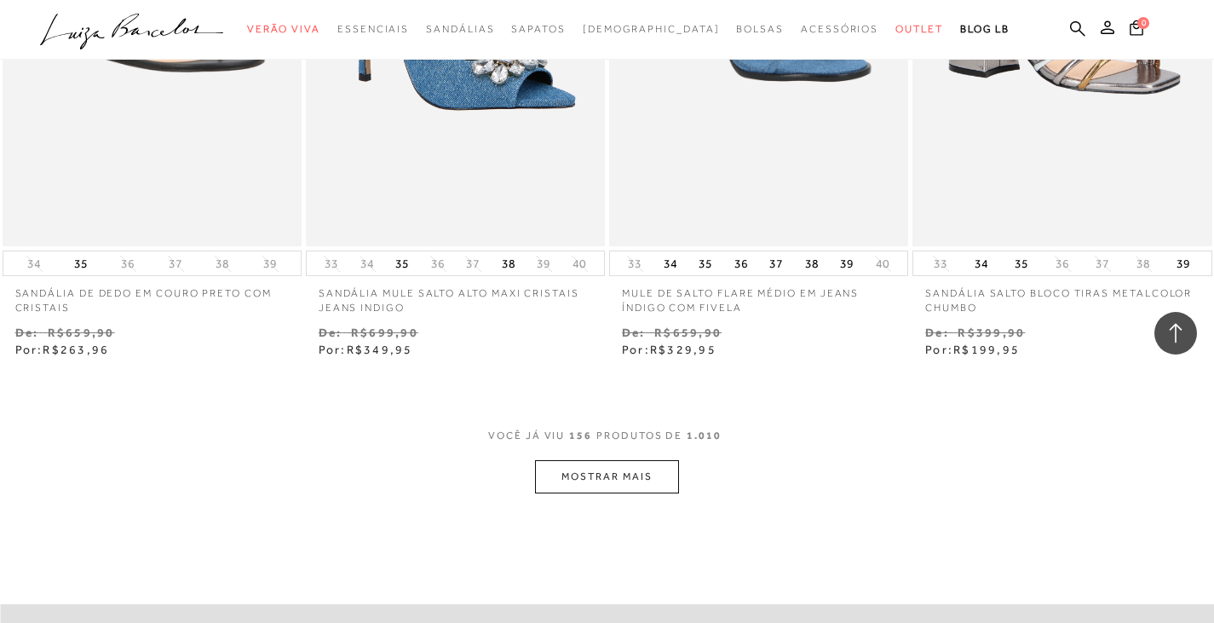
click at [662, 491] on button "MOSTRAR MAIS" at bounding box center [606, 476] width 143 height 33
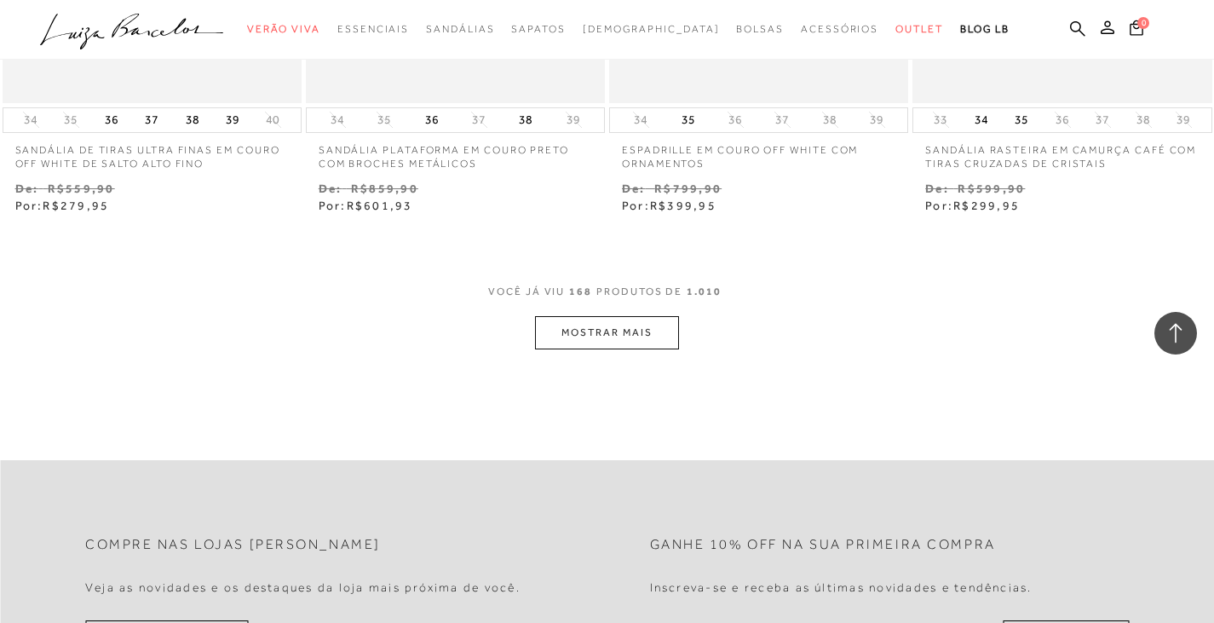
scroll to position [24282, 0]
click at [597, 352] on button "MOSTRAR MAIS" at bounding box center [606, 335] width 143 height 33
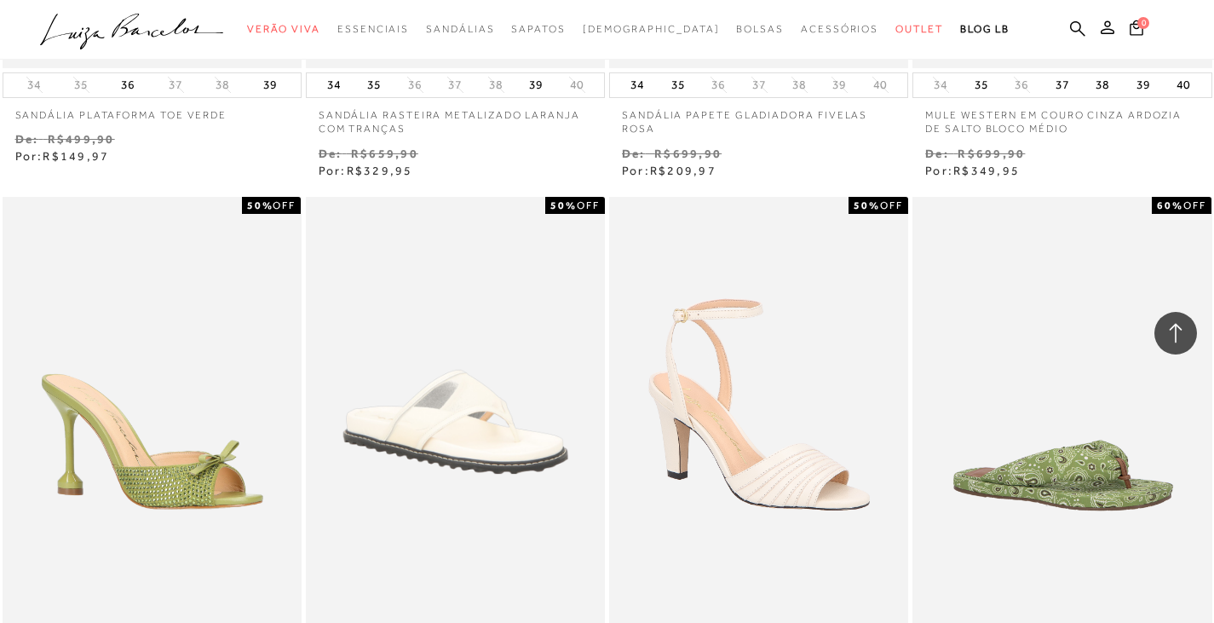
scroll to position [25815, 0]
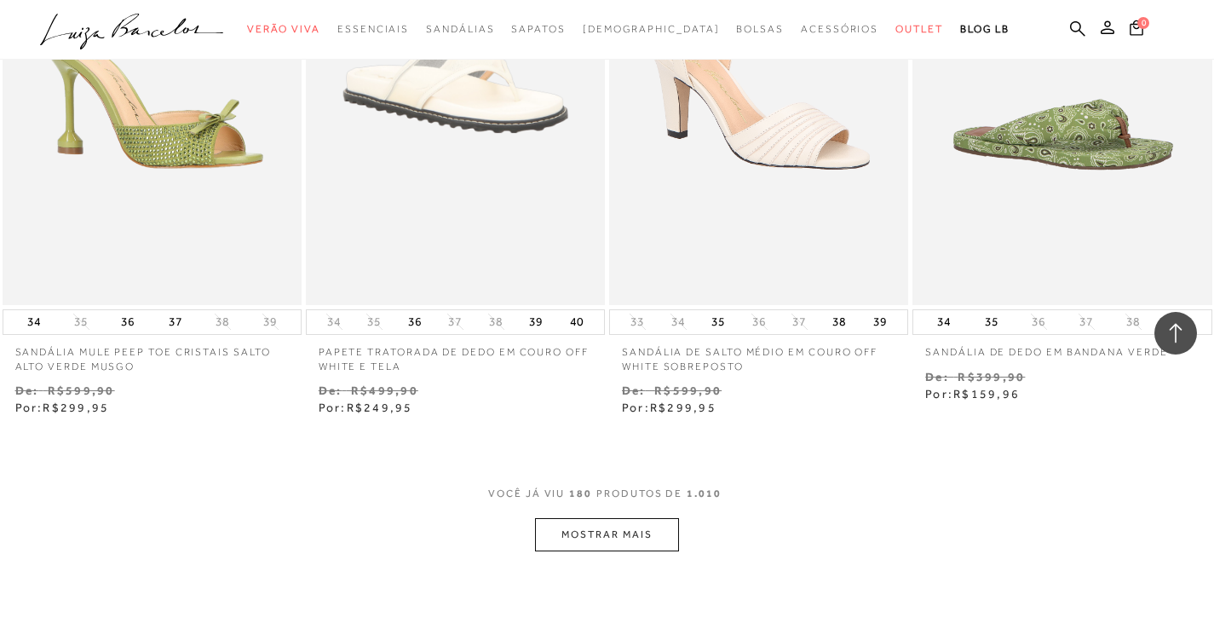
click at [618, 551] on button "MOSTRAR MAIS" at bounding box center [606, 534] width 143 height 33
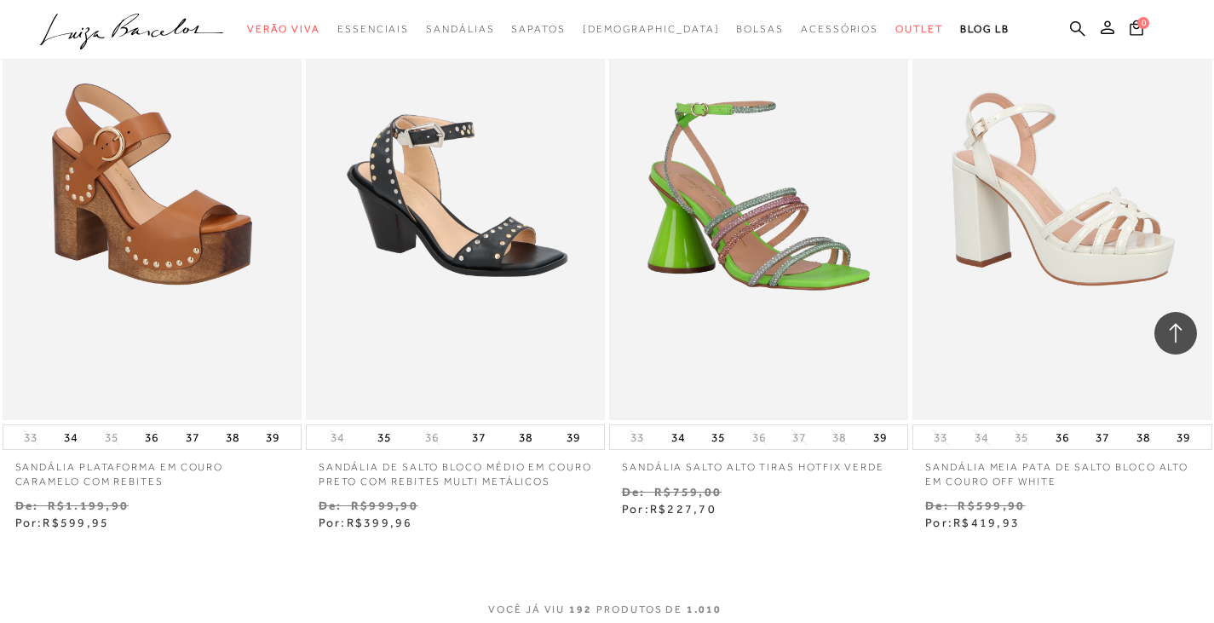
scroll to position [27434, 0]
